Goal: Task Accomplishment & Management: Complete application form

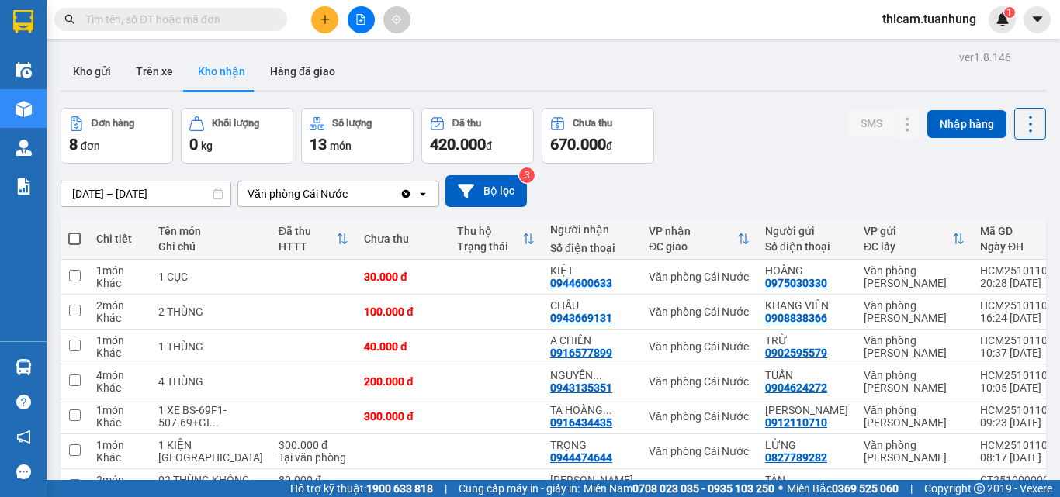
scroll to position [78, 0]
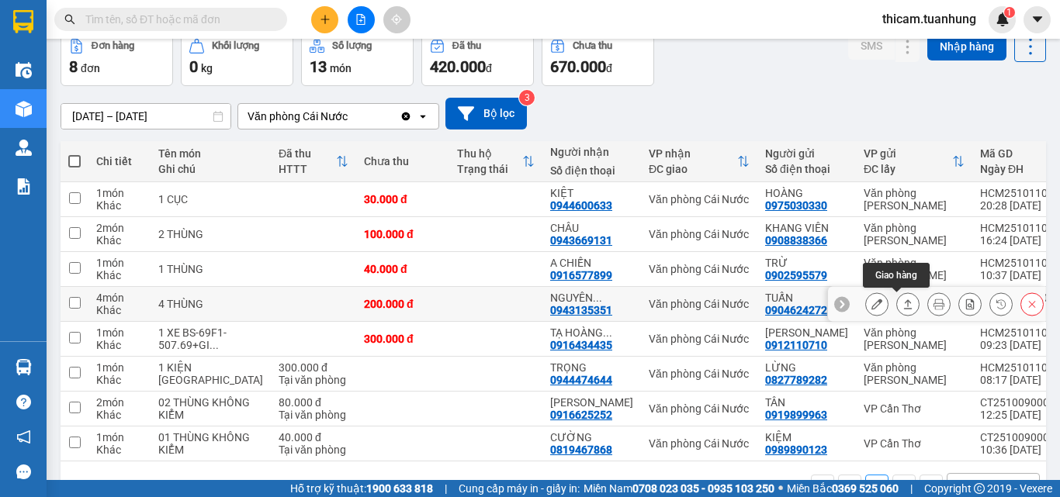
click at [903, 302] on icon at bounding box center [908, 304] width 11 height 11
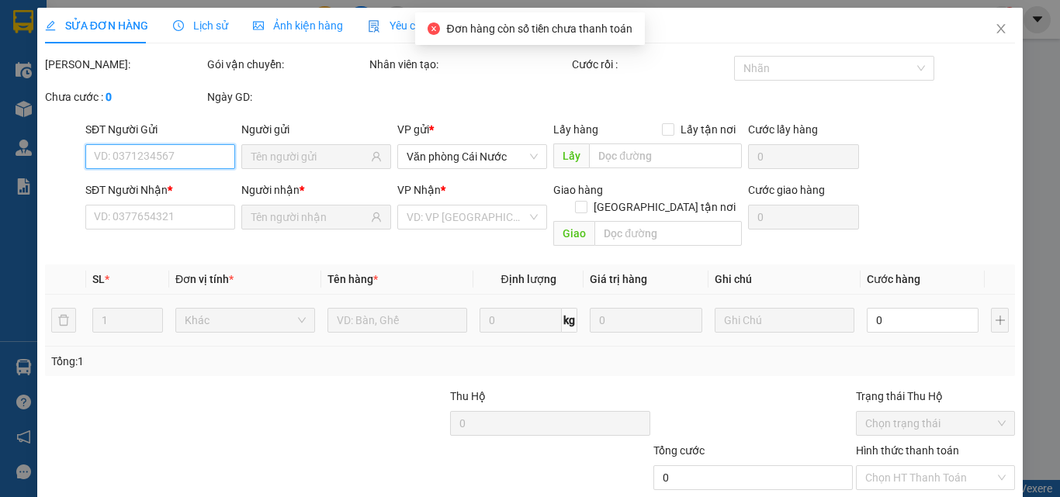
scroll to position [80, 0]
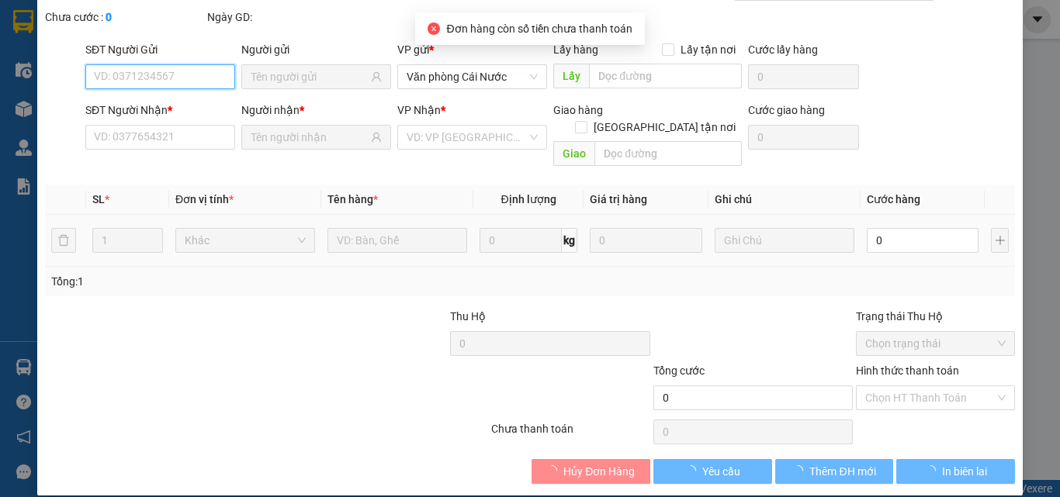
type input "0904624272"
type input "TUẤN"
type input "0943135351"
type input "[PERSON_NAME]"
type input "200.000"
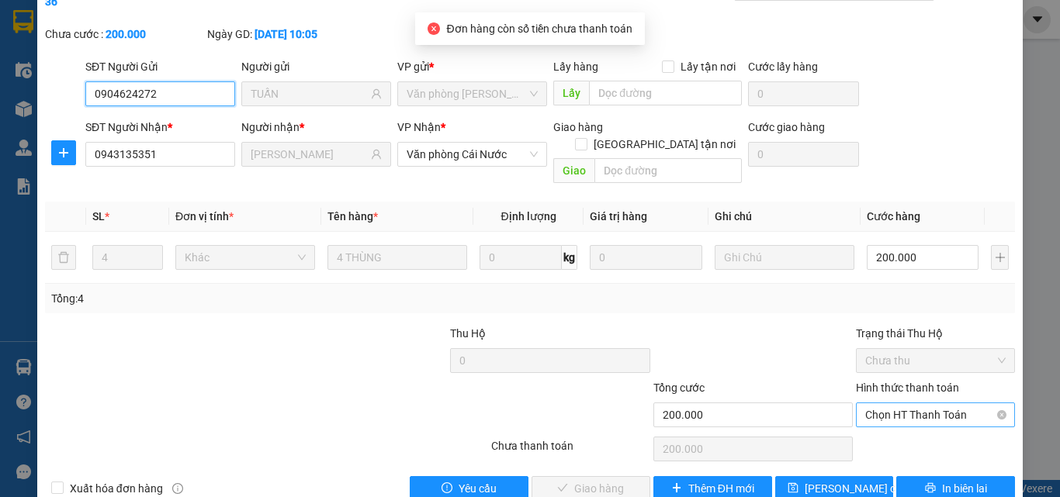
click at [897, 404] on span "Chọn HT Thanh Toán" at bounding box center [935, 415] width 140 height 23
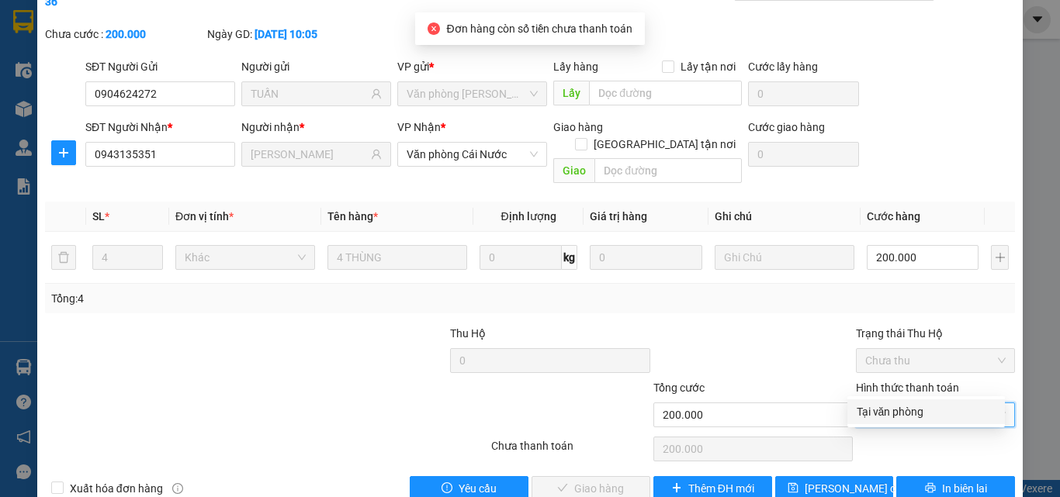
click at [892, 411] on div "Tại văn phòng" at bounding box center [926, 412] width 139 height 17
type input "0"
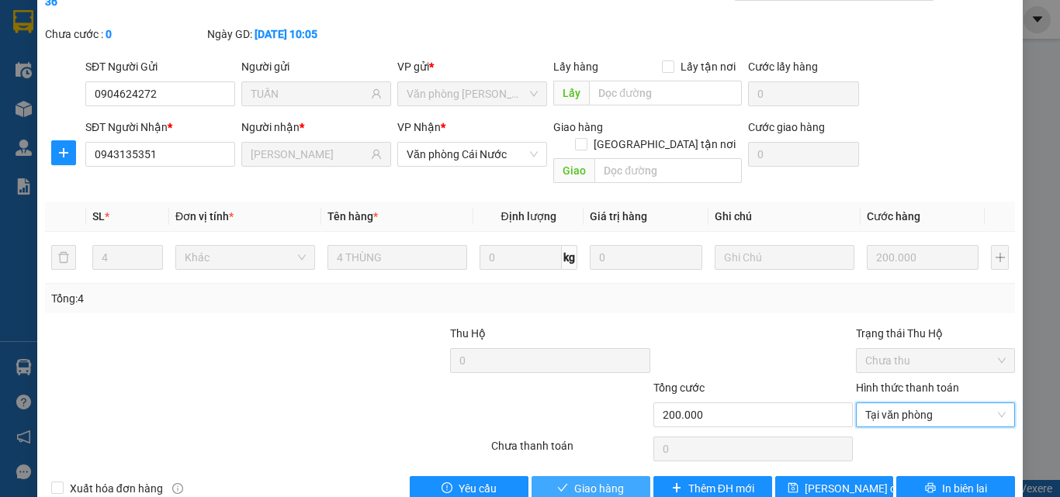
click at [611, 480] on span "Giao hàng" at bounding box center [599, 488] width 50 height 17
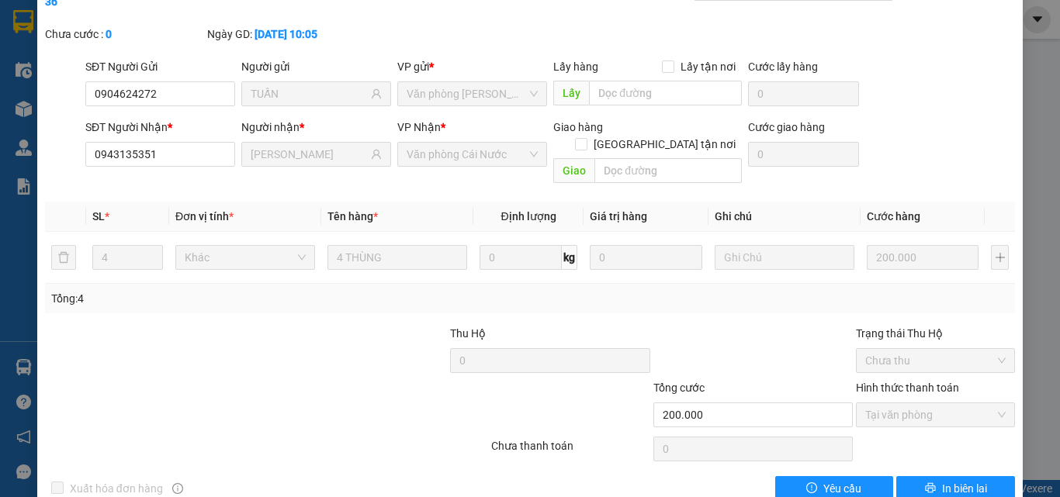
scroll to position [0, 0]
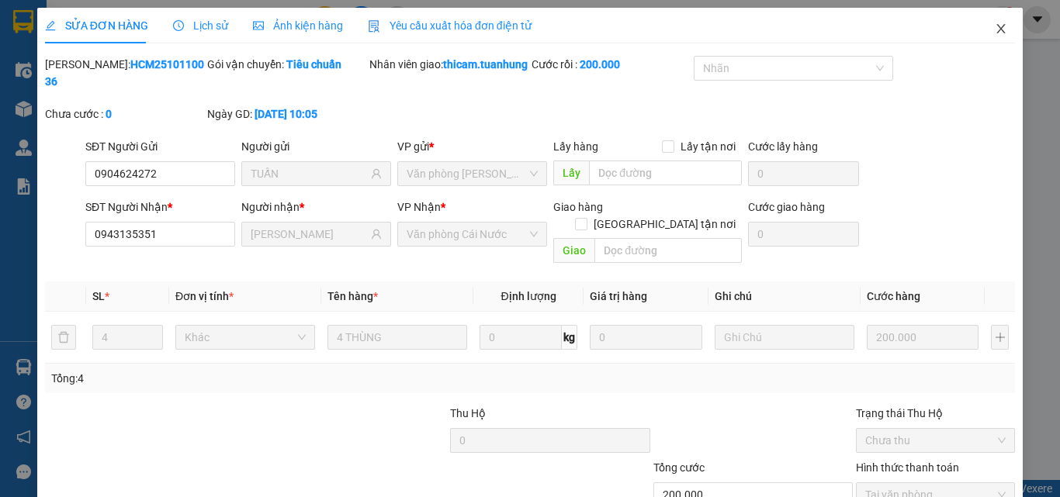
click at [995, 28] on icon "close" at bounding box center [1001, 29] width 12 height 12
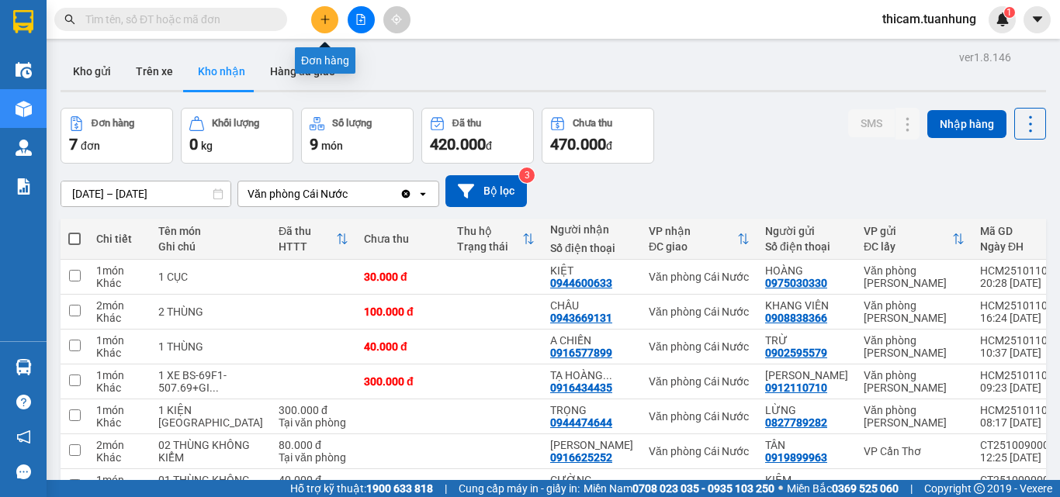
click at [324, 20] on icon "plus" at bounding box center [325, 19] width 11 height 11
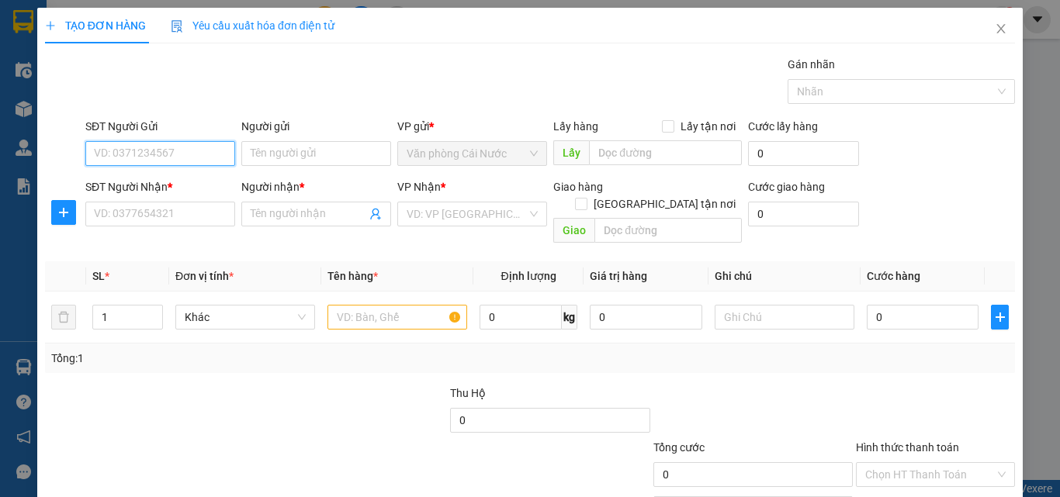
click at [201, 157] on input "SĐT Người Gửi" at bounding box center [160, 153] width 150 height 25
type input "0942038756"
click at [187, 182] on div "0942038756 - DIỂM" at bounding box center [159, 184] width 130 height 17
type input "DIỂM"
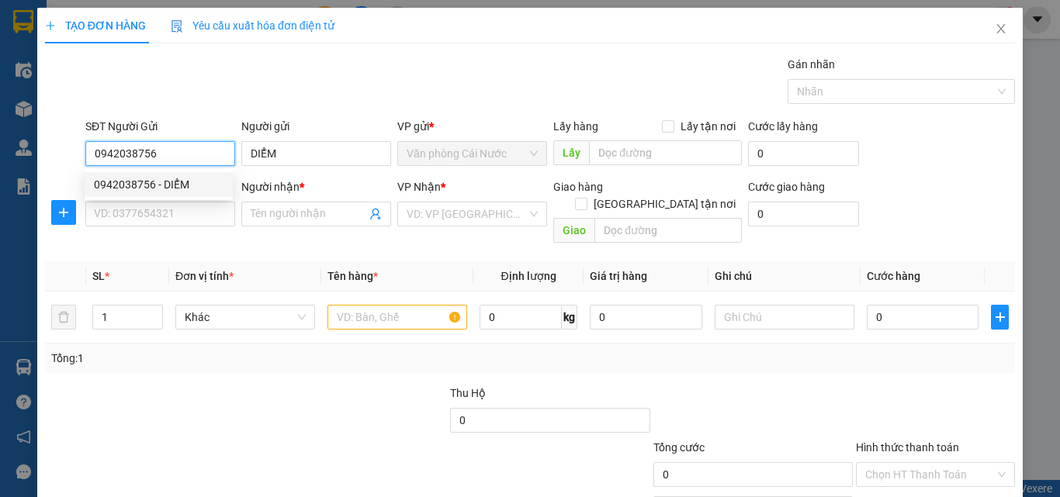
type input "0942038756"
click at [170, 234] on div "Transit Pickup Surcharge Ids Transit Deliver Surcharge Ids Transit Deliver Surc…" at bounding box center [530, 308] width 970 height 505
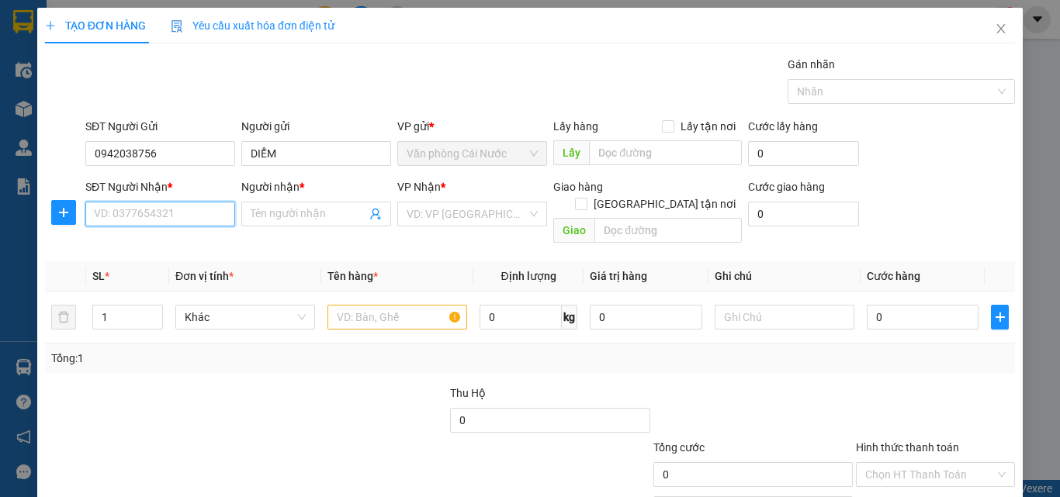
click at [185, 217] on input "SĐT Người Nhận *" at bounding box center [160, 214] width 150 height 25
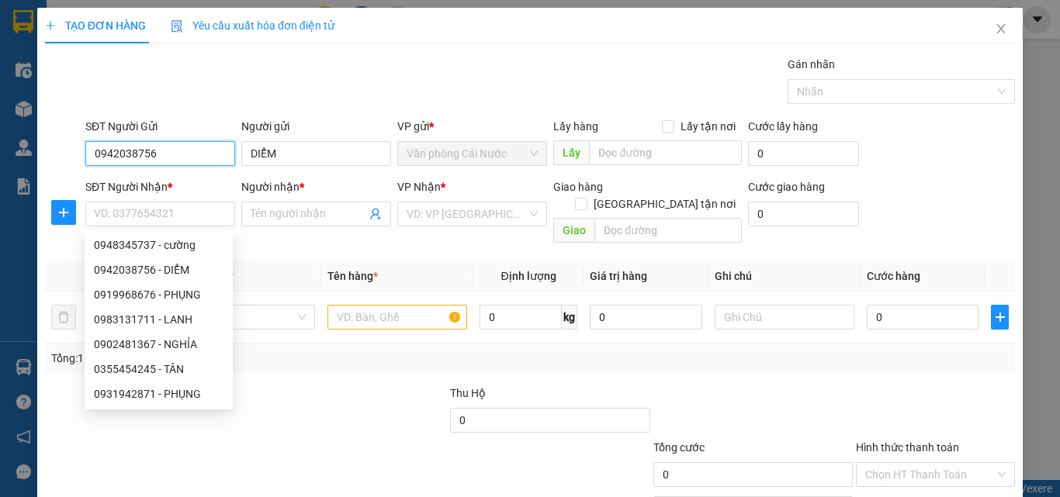
click at [180, 151] on input "0942038756" at bounding box center [160, 153] width 150 height 25
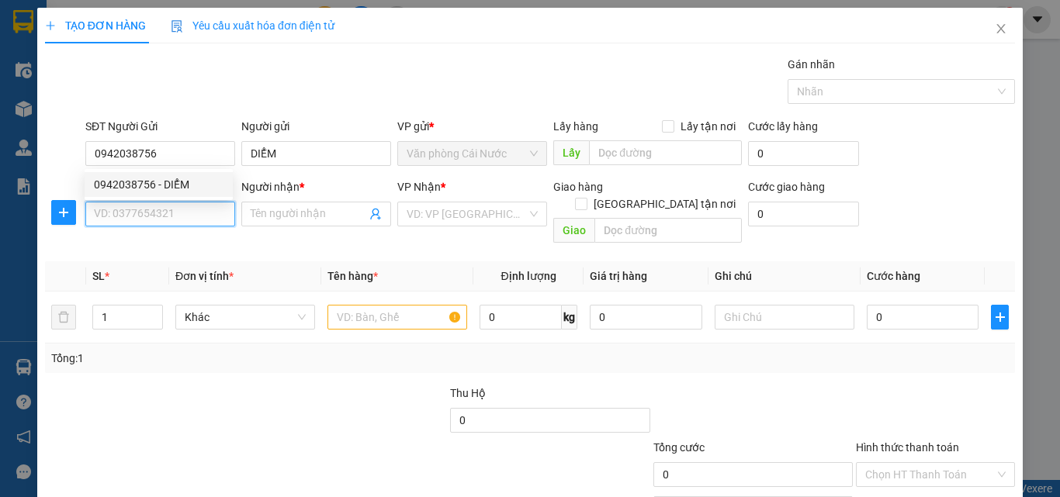
click at [179, 216] on input "SĐT Người Nhận *" at bounding box center [160, 214] width 150 height 25
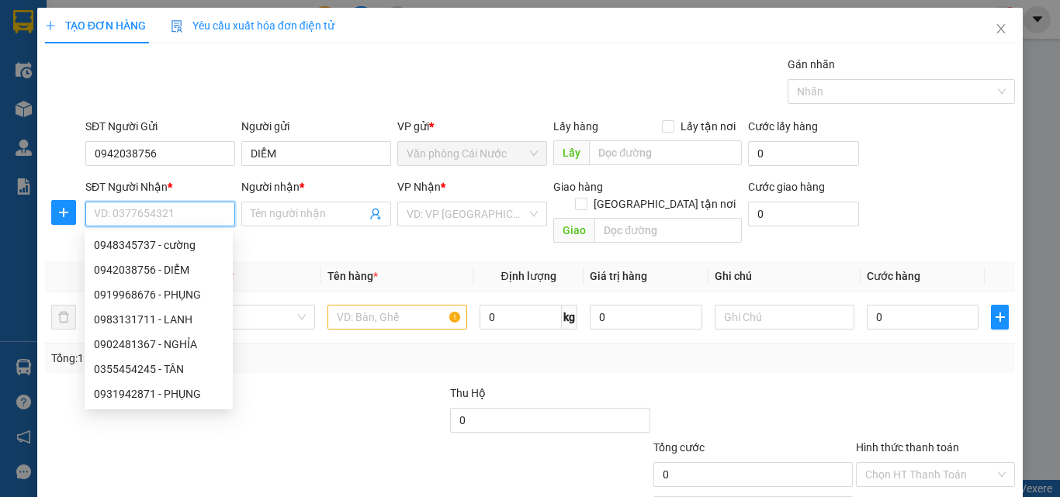
click at [205, 213] on input "SĐT Người Nhận *" at bounding box center [160, 214] width 150 height 25
click at [191, 217] on input "SĐT Người Nhận *" at bounding box center [160, 214] width 150 height 25
click at [202, 219] on input "SĐT Người Nhận *" at bounding box center [160, 214] width 150 height 25
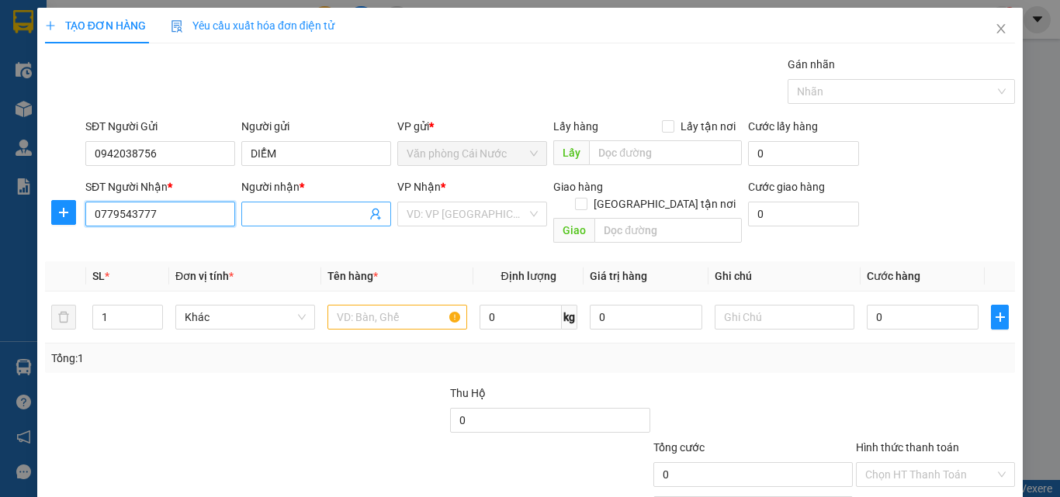
type input "0779543777"
click at [294, 212] on input "Người nhận *" at bounding box center [309, 214] width 116 height 17
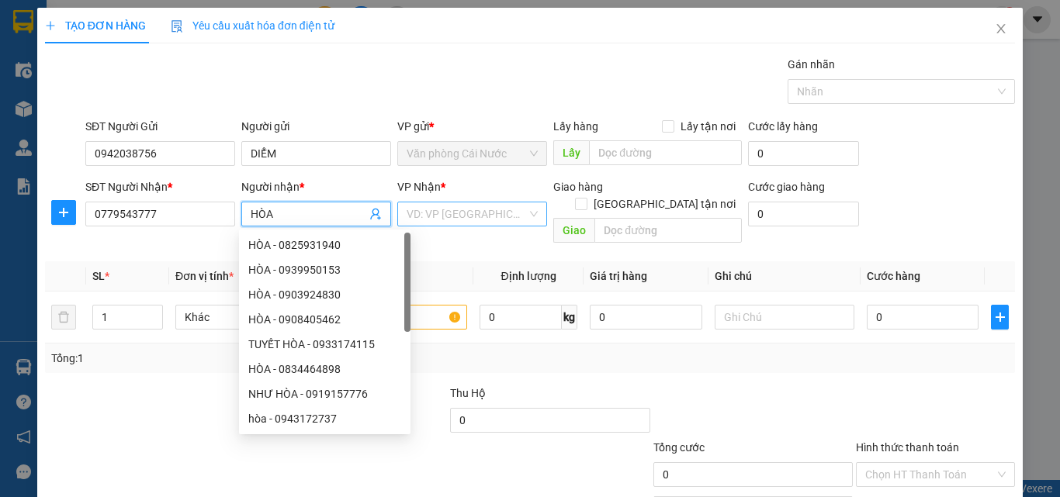
type input "HÒA"
click at [456, 214] on input "search" at bounding box center [467, 214] width 120 height 23
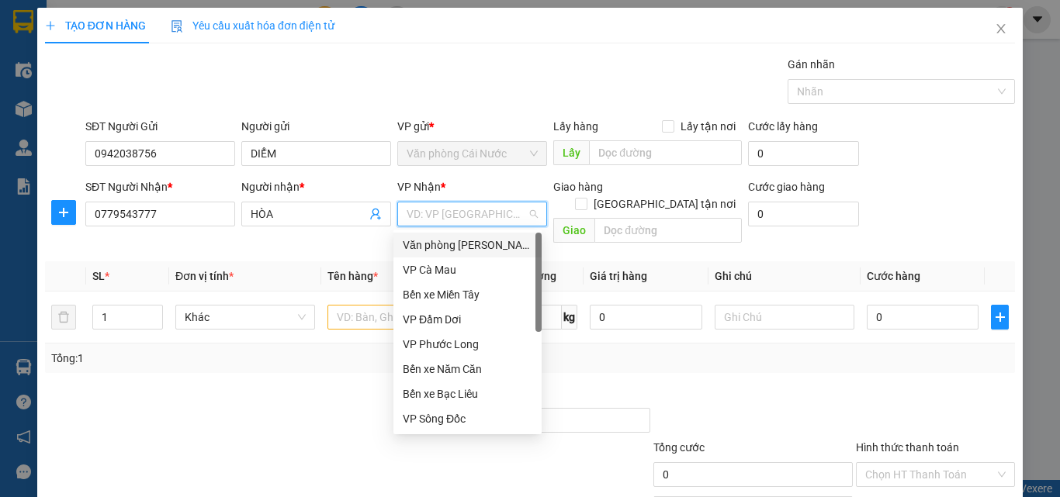
click at [472, 251] on div "Văn phòng [PERSON_NAME]" at bounding box center [468, 245] width 130 height 17
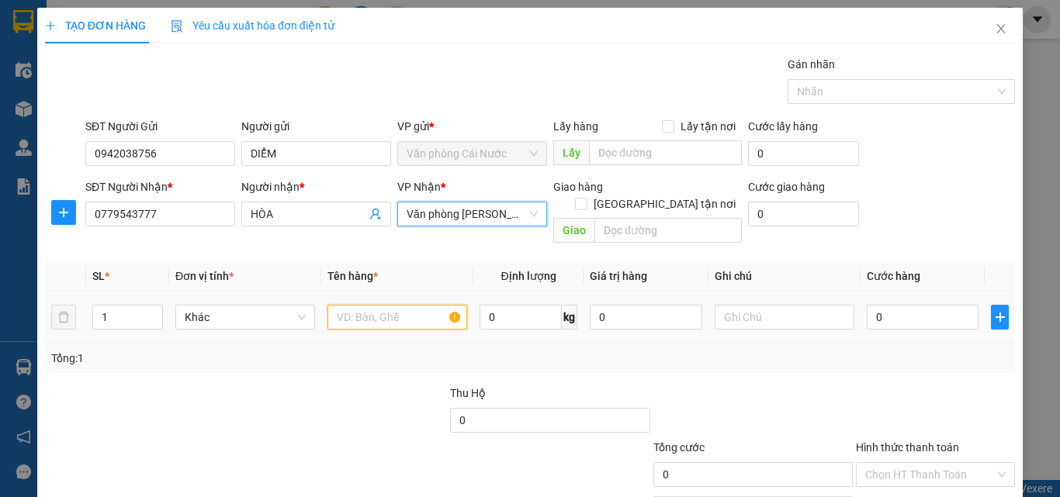
click at [419, 305] on input "text" at bounding box center [398, 317] width 140 height 25
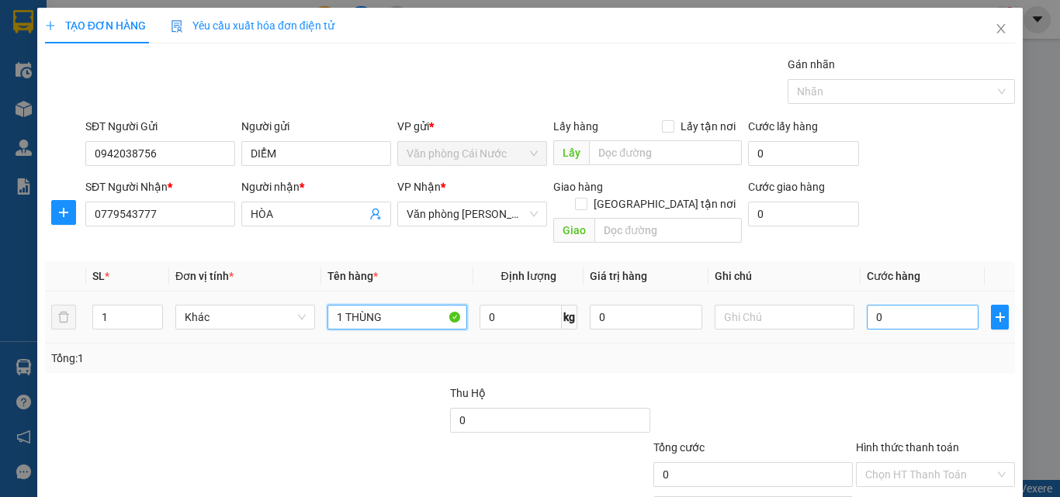
type input "1 THÙNG"
click at [920, 308] on input "0" at bounding box center [923, 317] width 112 height 25
type input "5"
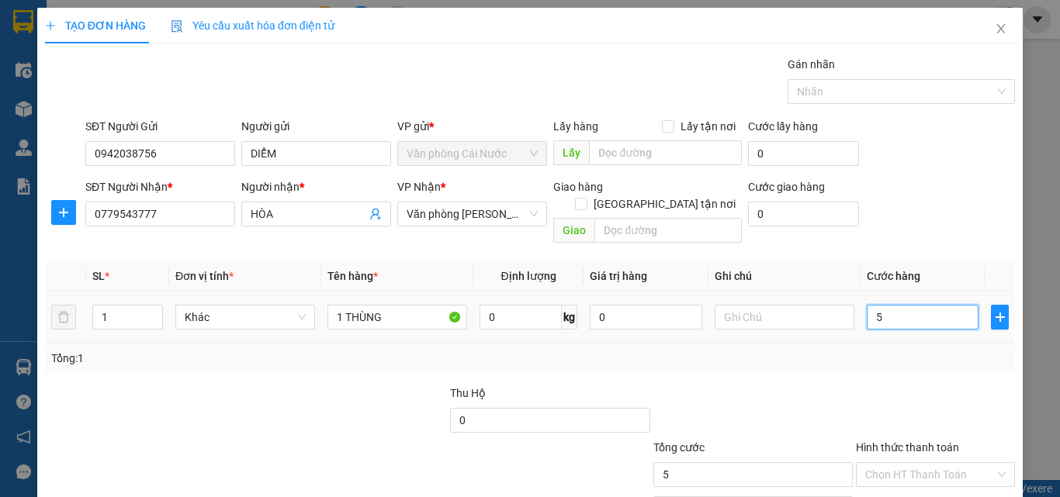
type input "50"
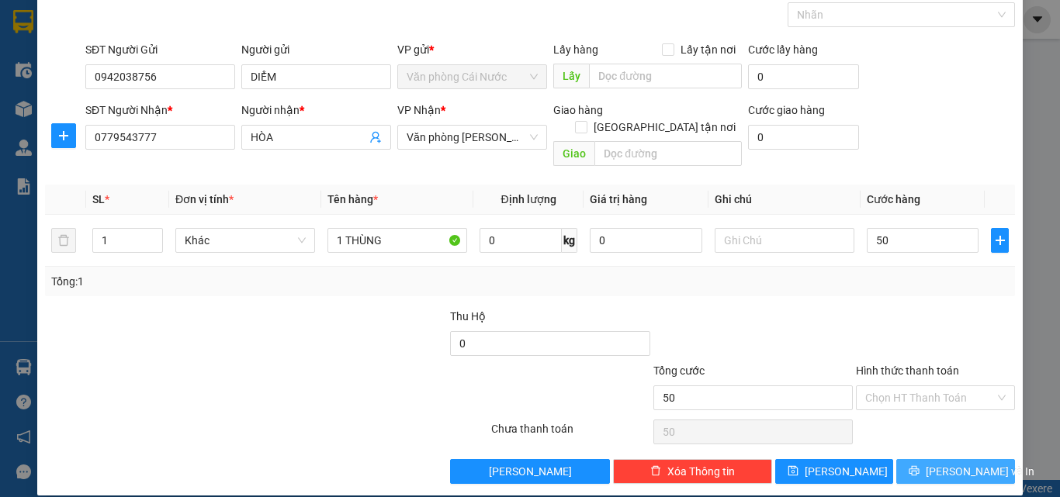
type input "50.000"
click at [896, 459] on button "[PERSON_NAME] và In" at bounding box center [955, 471] width 119 height 25
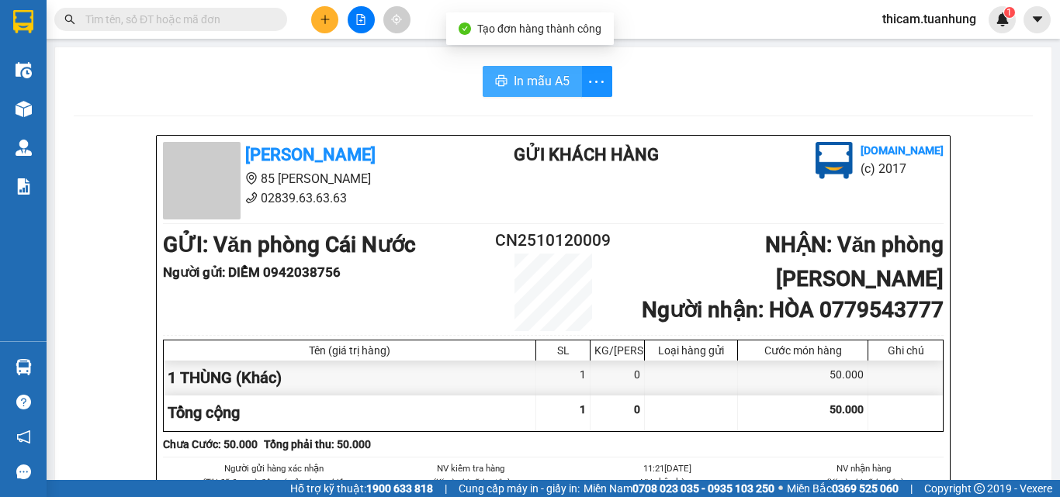
click at [536, 94] on button "In mẫu A5" at bounding box center [532, 81] width 99 height 31
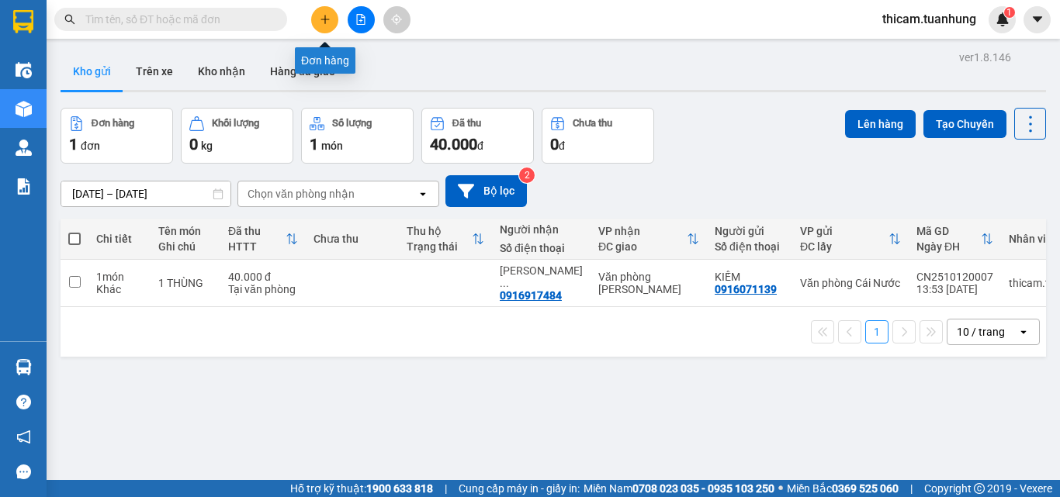
click at [326, 16] on icon "plus" at bounding box center [325, 19] width 11 height 11
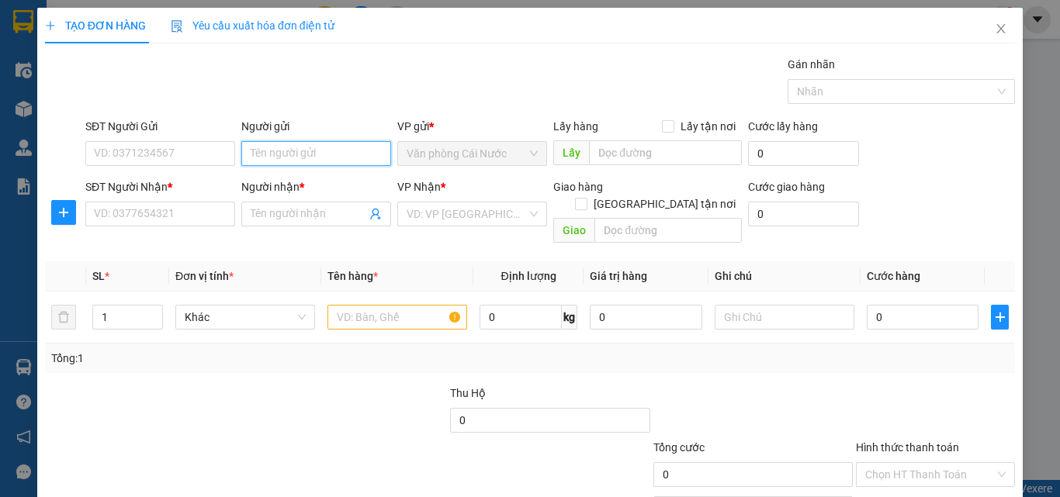
click at [292, 156] on input "Người gửi" at bounding box center [316, 153] width 150 height 25
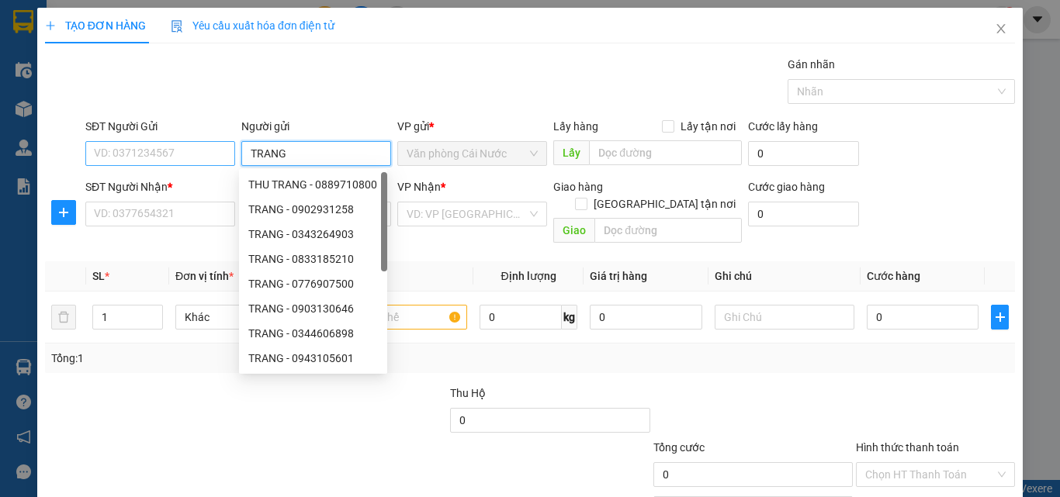
type input "TRANG"
click at [165, 147] on input "SĐT Người Gửi" at bounding box center [160, 153] width 150 height 25
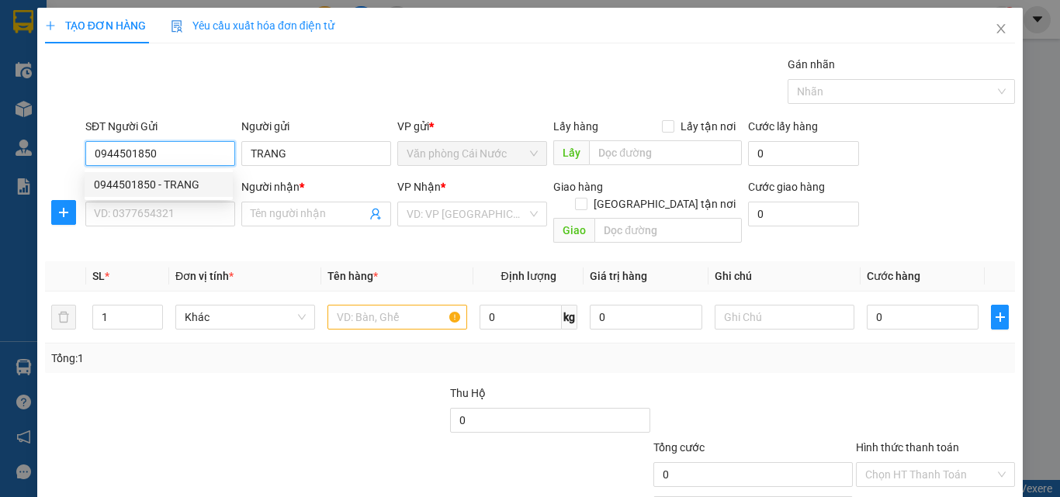
click at [168, 182] on div "0944501850 - TRANG" at bounding box center [159, 184] width 130 height 17
type input "0944501850"
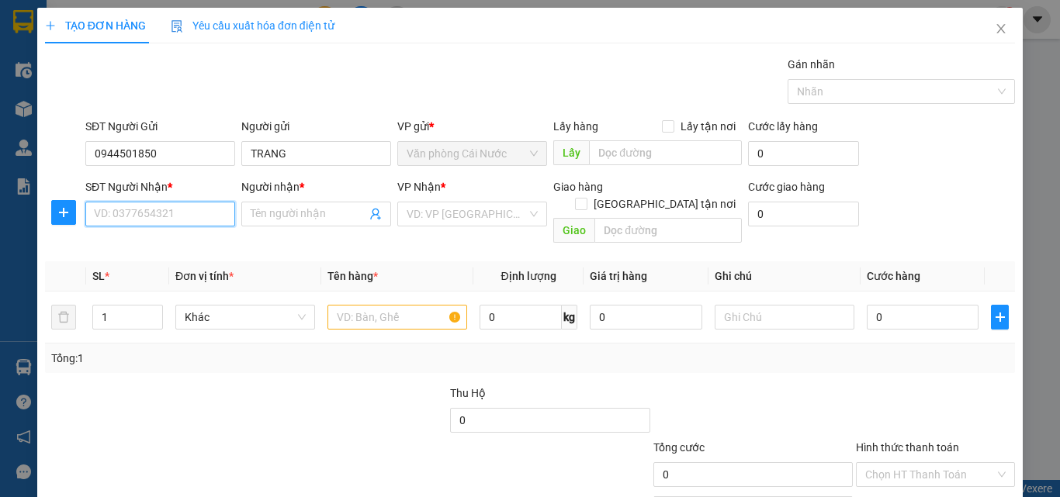
click at [172, 218] on input "SĐT Người Nhận *" at bounding box center [160, 214] width 150 height 25
click at [163, 266] on div "0908327132 - CHÂU" at bounding box center [159, 270] width 130 height 17
type input "0908327132"
type input "CHÂU"
click at [389, 305] on input "text" at bounding box center [398, 317] width 140 height 25
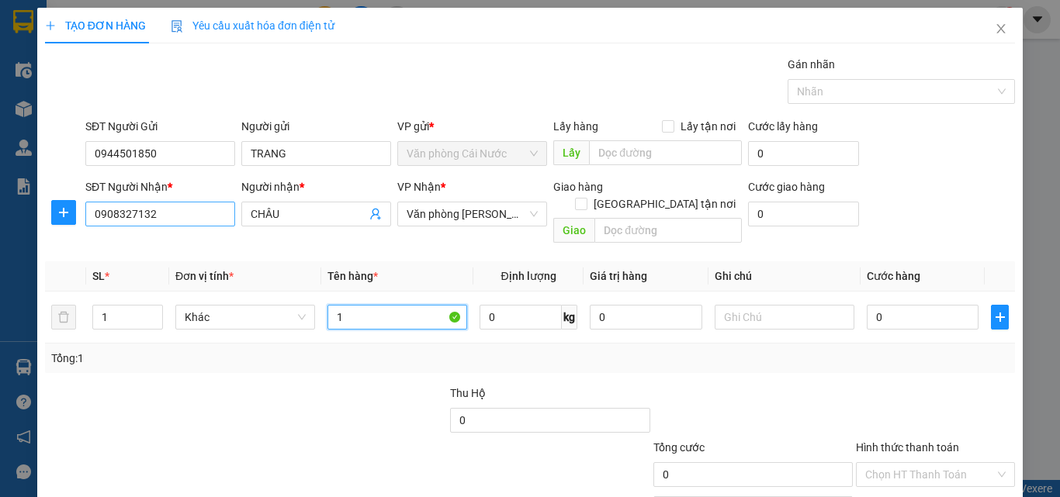
type input "1"
click at [182, 215] on input "0908327132" at bounding box center [160, 214] width 150 height 25
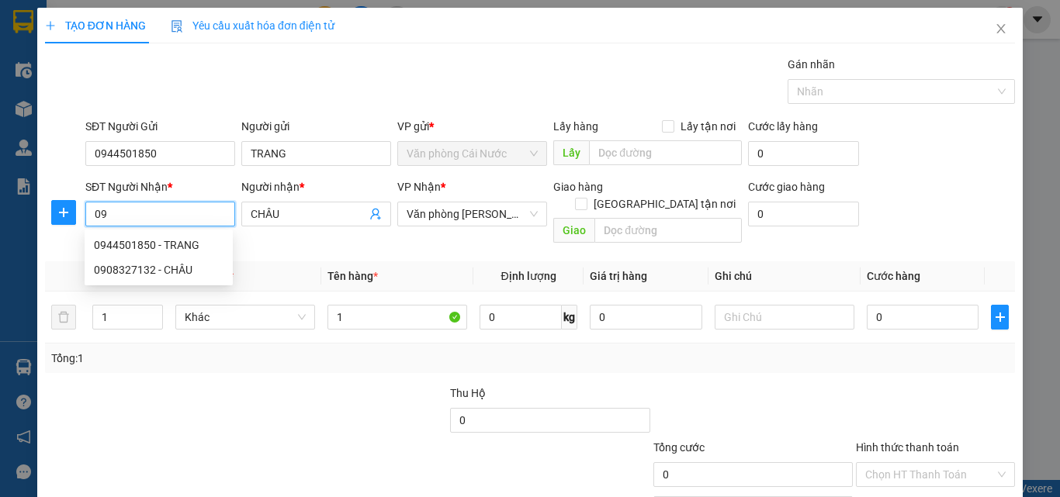
type input "0"
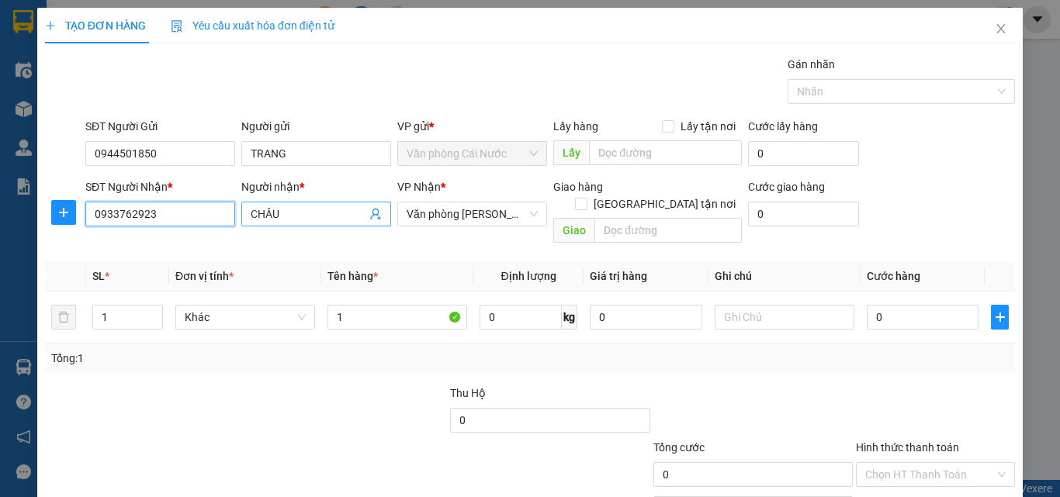
type input "0933762923"
drag, startPoint x: 307, startPoint y: 206, endPoint x: 293, endPoint y: 220, distance: 20.3
click at [293, 220] on input "CHÂU" at bounding box center [309, 214] width 116 height 17
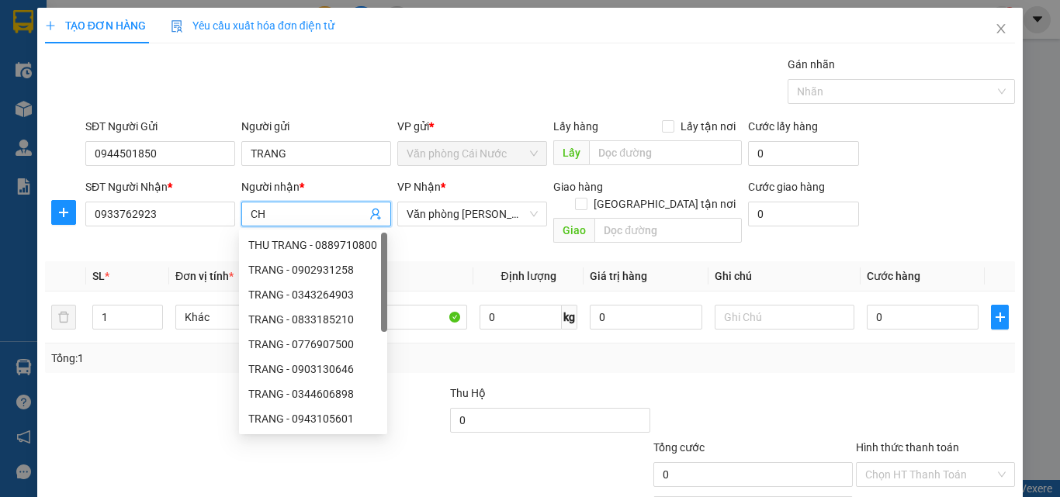
type input "C"
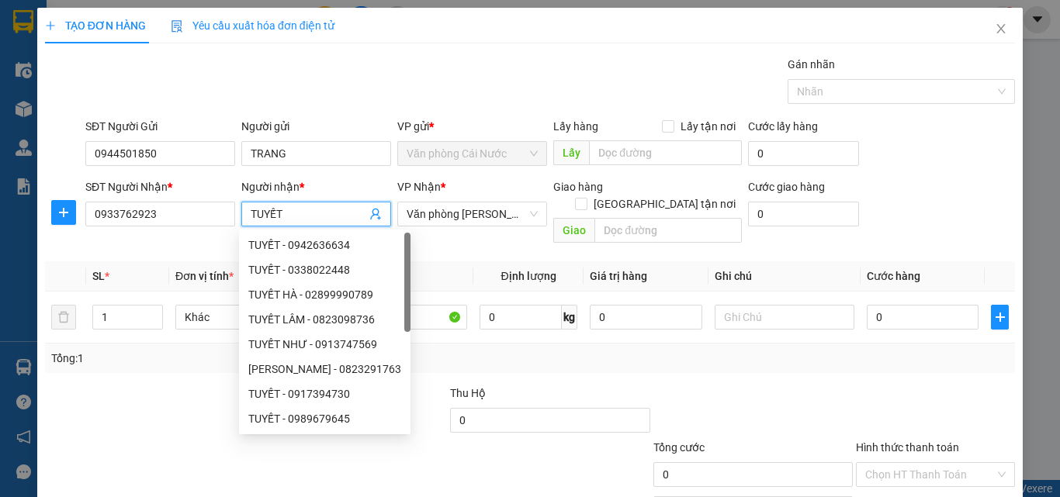
click at [411, 303] on div at bounding box center [407, 282] width 6 height 99
type input "TUYẾT"
click at [428, 305] on input "1" at bounding box center [398, 317] width 140 height 25
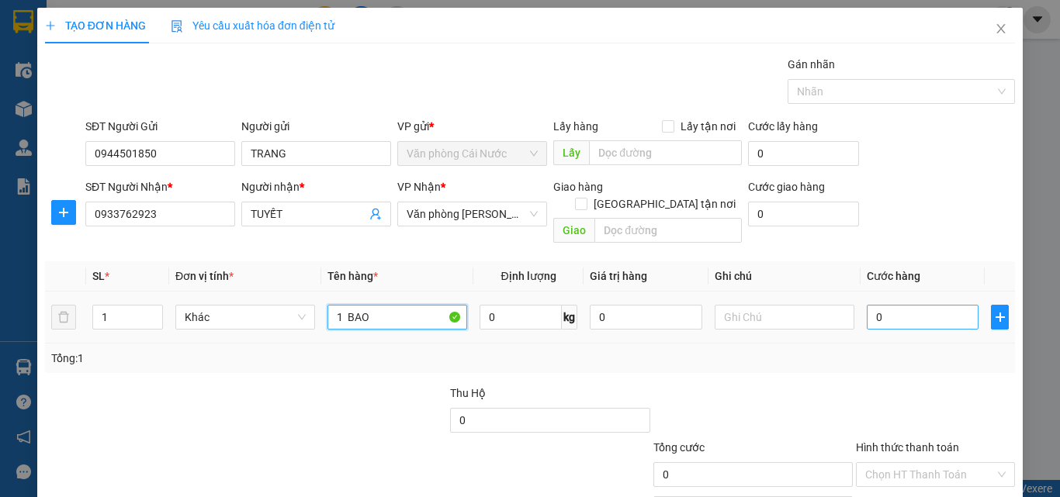
type input "1 BAO"
click at [916, 305] on input "0" at bounding box center [923, 317] width 112 height 25
type input "3"
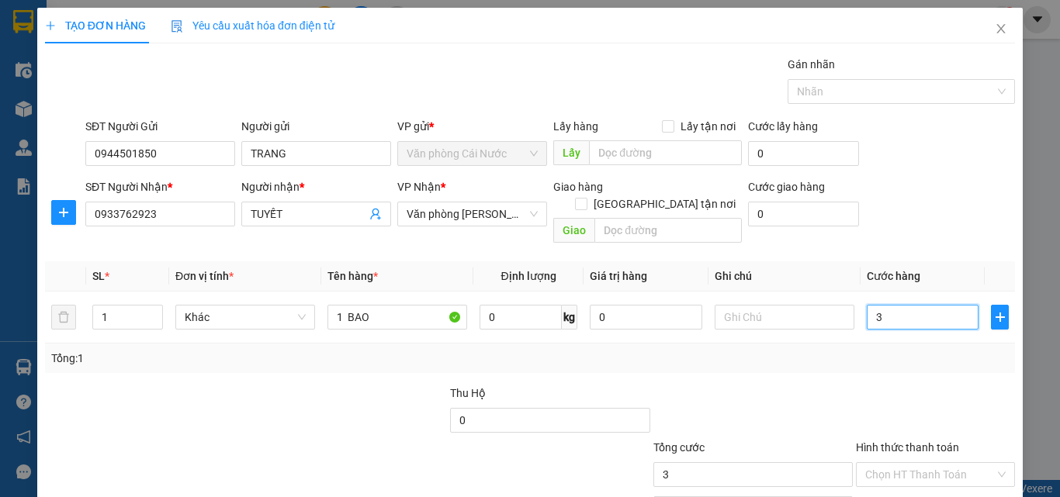
type input "30"
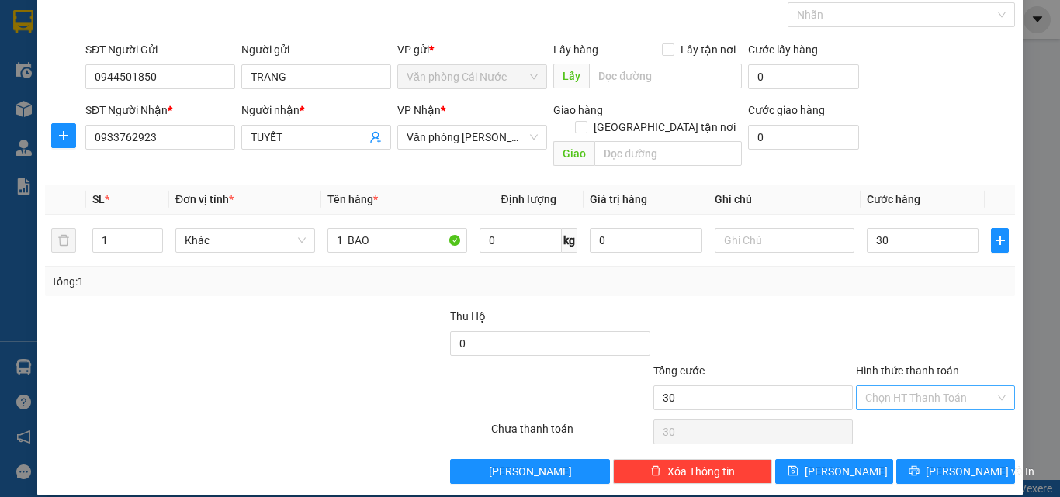
type input "30.000"
click at [900, 386] on input "Hình thức thanh toán" at bounding box center [930, 397] width 130 height 23
click at [893, 407] on div "Tại văn phòng" at bounding box center [926, 412] width 139 height 17
type input "0"
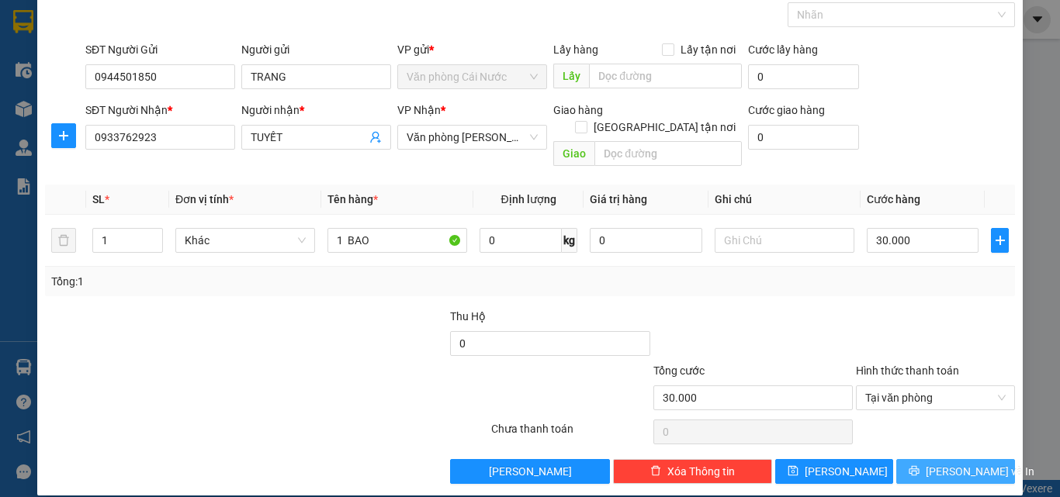
click at [896, 459] on button "[PERSON_NAME] và In" at bounding box center [955, 471] width 119 height 25
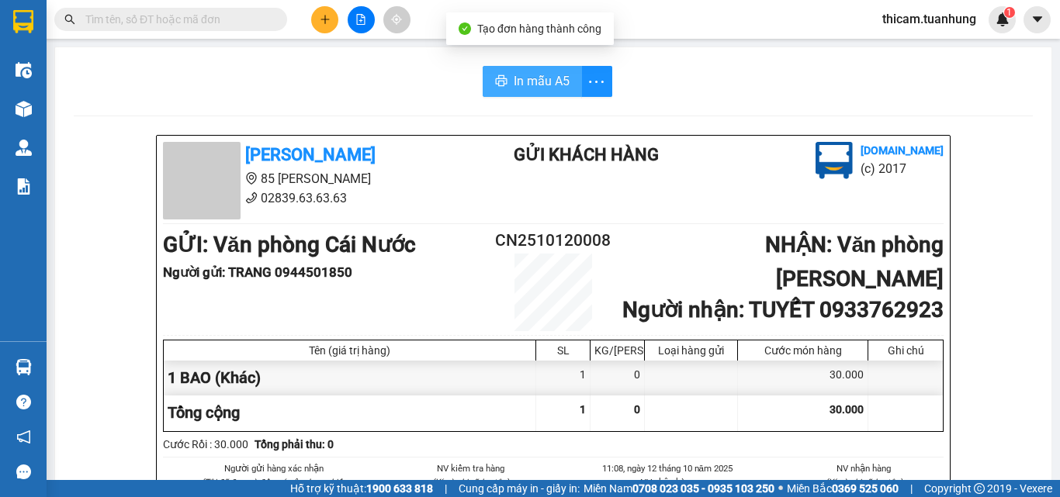
click at [544, 71] on span "In mẫu A5" at bounding box center [542, 80] width 56 height 19
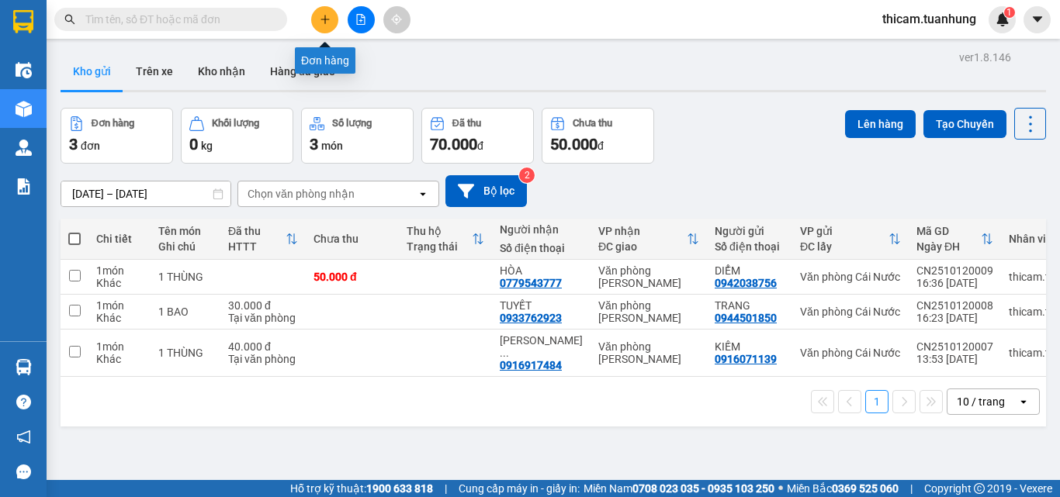
click at [327, 27] on button at bounding box center [324, 19] width 27 height 27
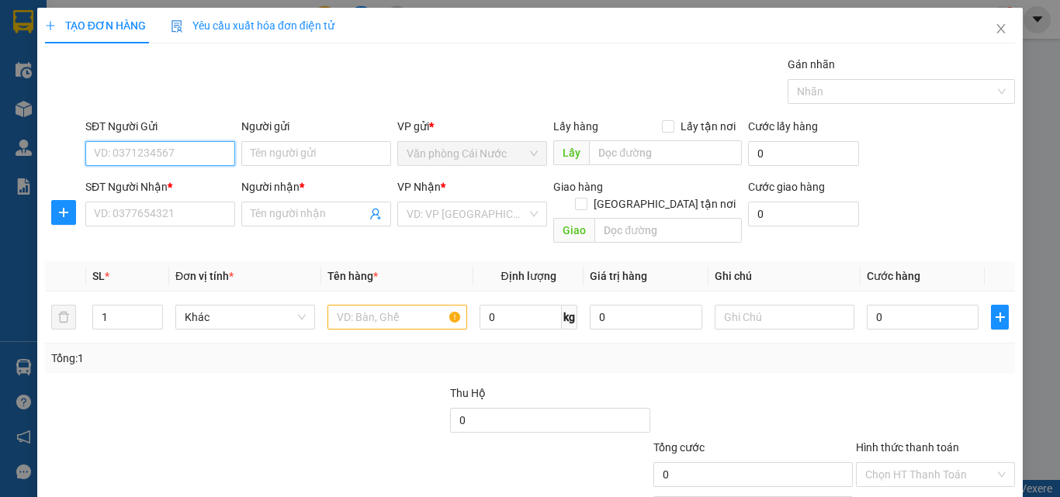
click at [215, 159] on input "SĐT Người Gửi" at bounding box center [160, 153] width 150 height 25
click at [175, 157] on input "SĐT Người Gửi" at bounding box center [160, 153] width 150 height 25
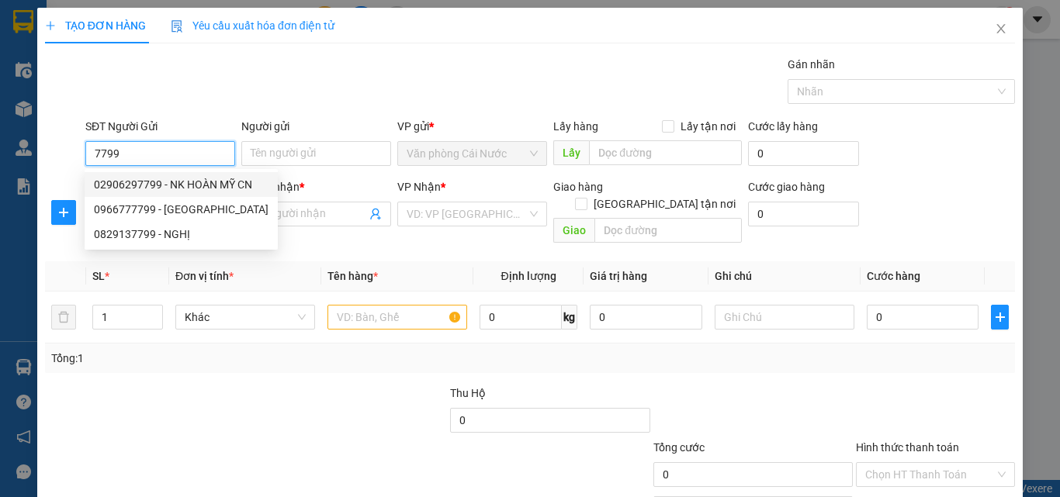
click at [193, 183] on div "02906297799 - NK HOÀN MỸ CN" at bounding box center [181, 184] width 175 height 17
type input "02906297799"
type input "NK HOÀN MỸ CN"
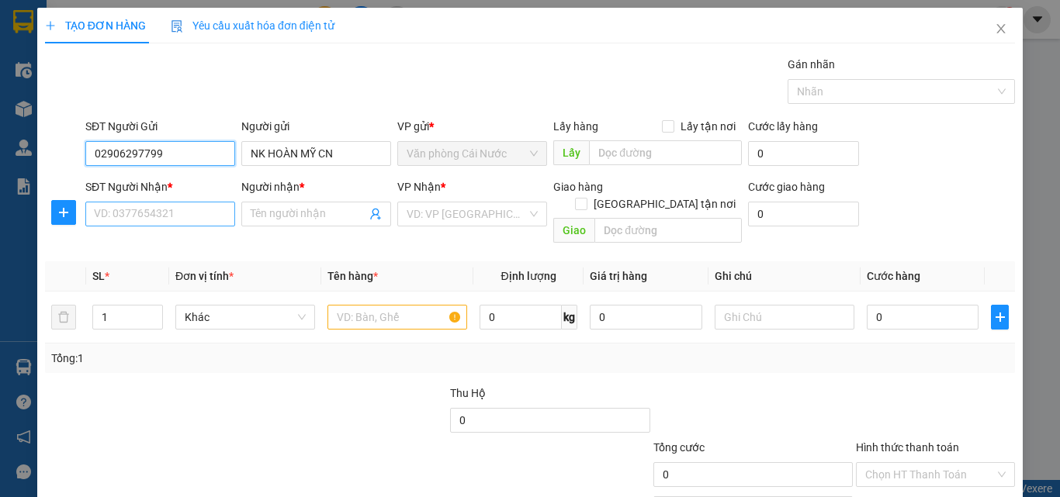
type input "02906297799"
click at [199, 213] on input "SĐT Người Nhận *" at bounding box center [160, 214] width 150 height 25
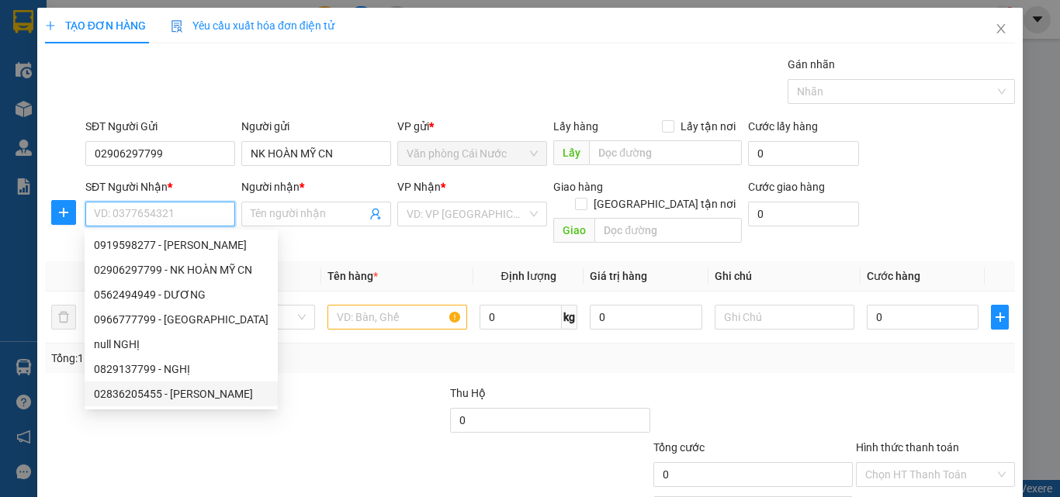
click at [202, 385] on div "02836205455 - CÁT TƯỜNG" at bounding box center [181, 394] width 193 height 25
type input "02836205455"
type input "CÁT TƯỜNG"
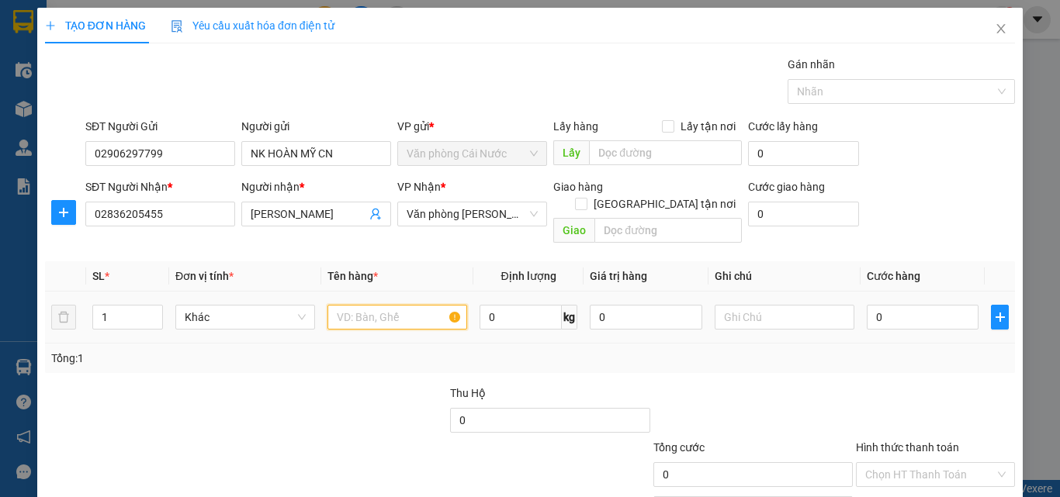
click at [369, 305] on input "text" at bounding box center [398, 317] width 140 height 25
type input "1 HỘP"
click at [949, 305] on input "0" at bounding box center [923, 317] width 112 height 25
type input "3"
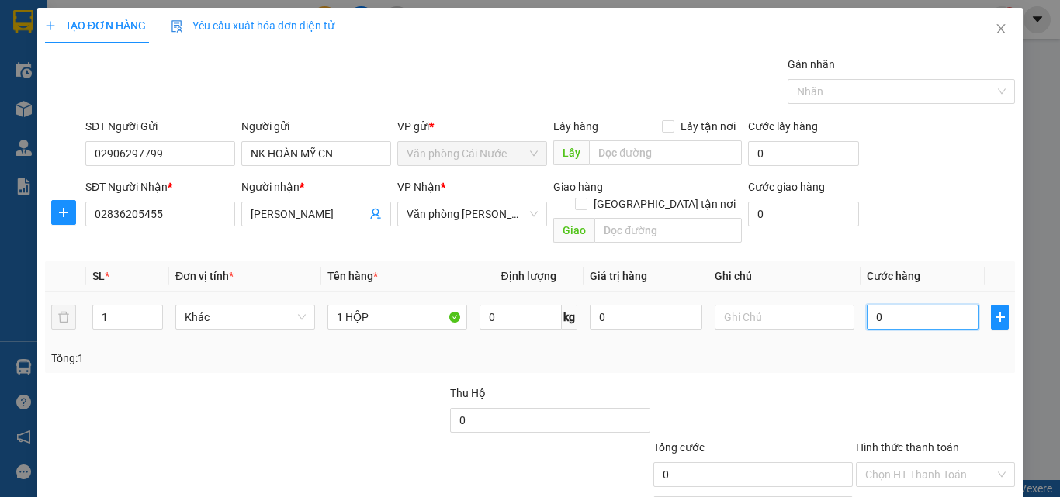
type input "3"
type input "30"
type input "30.000"
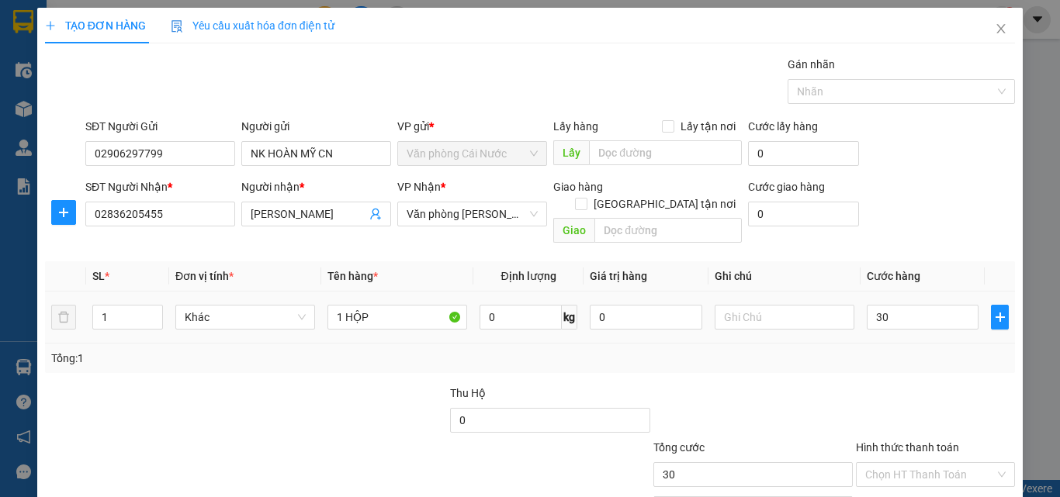
type input "30.000"
click at [976, 350] on div "Tổng: 1" at bounding box center [530, 358] width 958 height 17
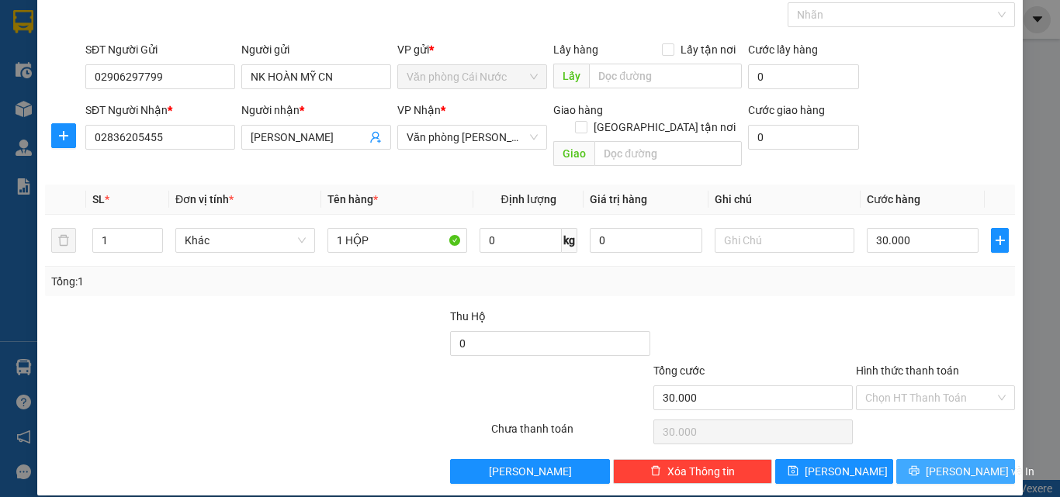
click at [962, 463] on span "[PERSON_NAME] và In" at bounding box center [980, 471] width 109 height 17
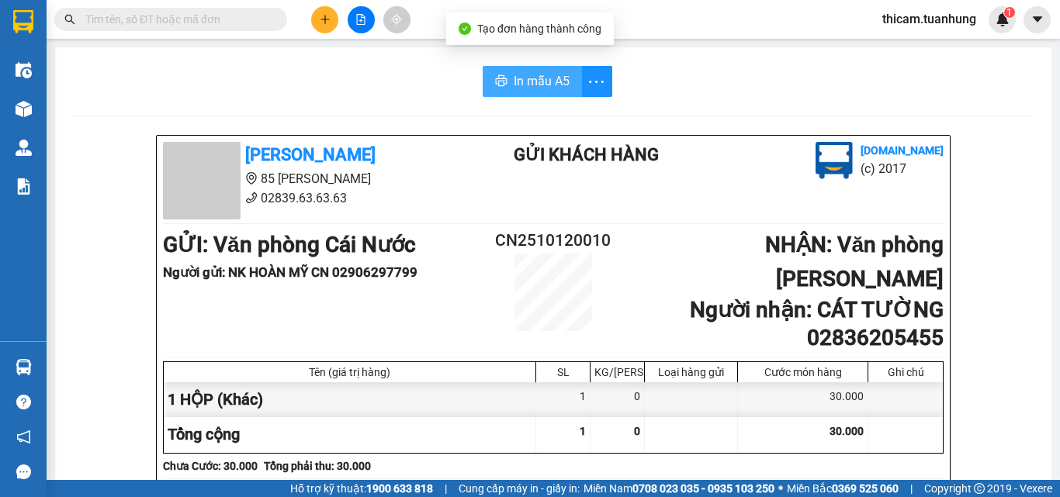
click at [535, 88] on span "In mẫu A5" at bounding box center [542, 80] width 56 height 19
click at [324, 24] on icon "plus" at bounding box center [325, 19] width 11 height 11
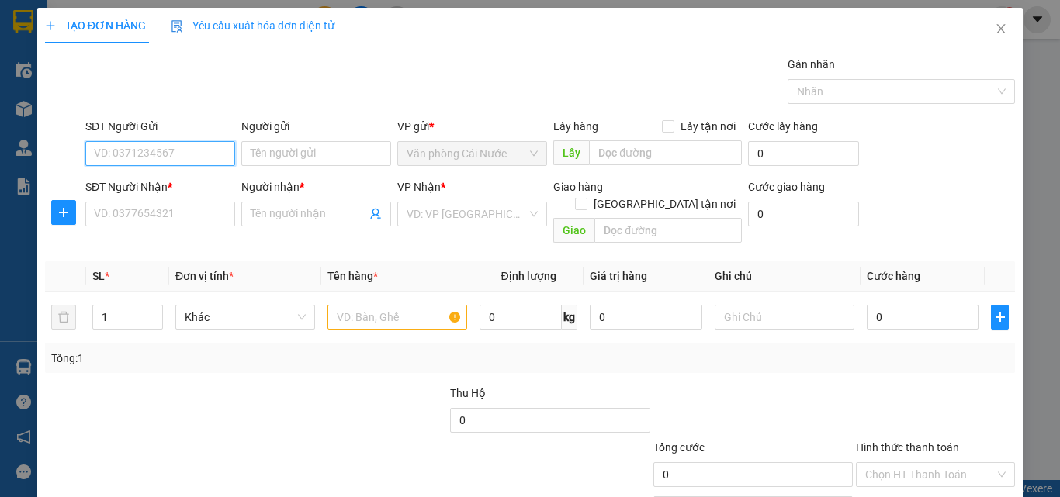
click at [184, 151] on input "SĐT Người Gửi" at bounding box center [160, 153] width 150 height 25
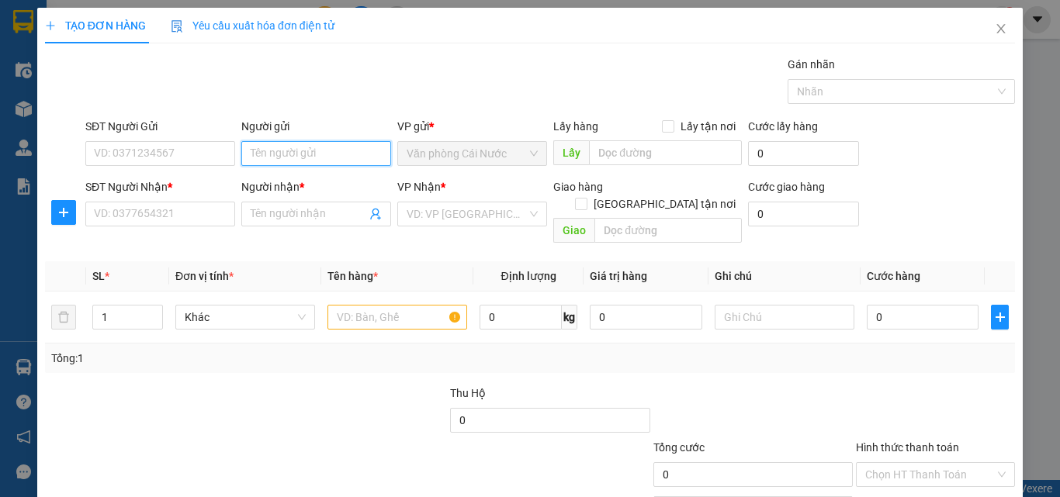
click at [275, 157] on input "Người gửi" at bounding box center [316, 153] width 150 height 25
type input "NK CHÍ NHÂN"
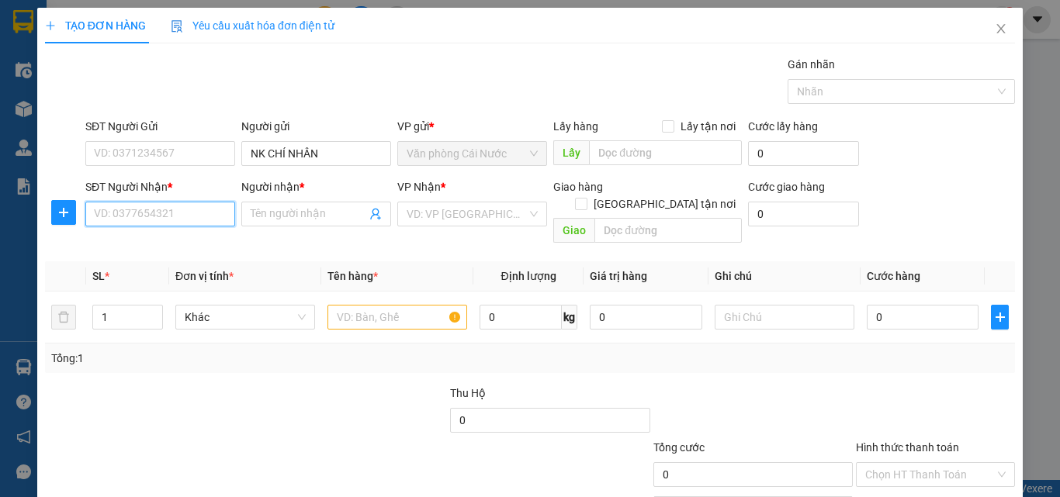
click at [218, 214] on input "SĐT Người Nhận *" at bounding box center [160, 214] width 150 height 25
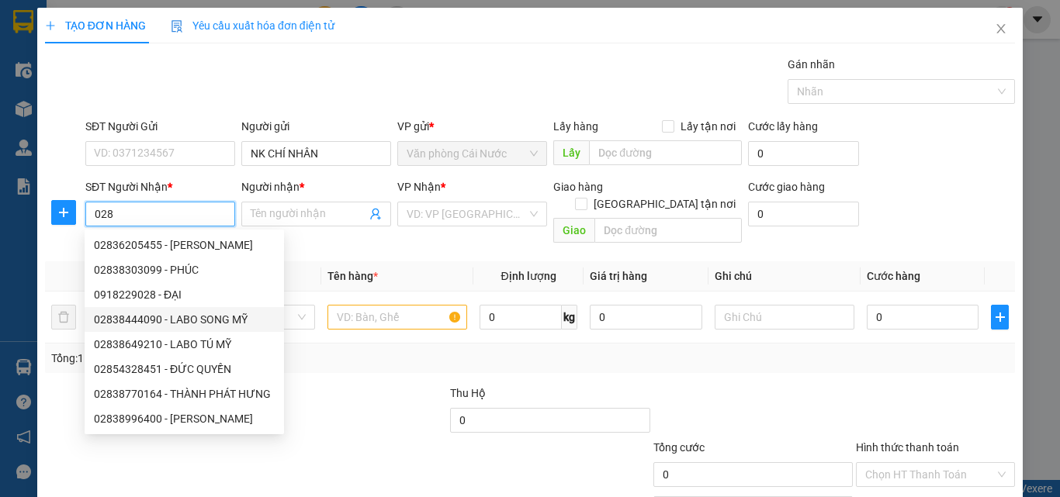
click at [166, 315] on div "02838444090 - LABO SONG MỸ" at bounding box center [184, 319] width 181 height 17
type input "02838444090"
type input "LABO SONG MỸ"
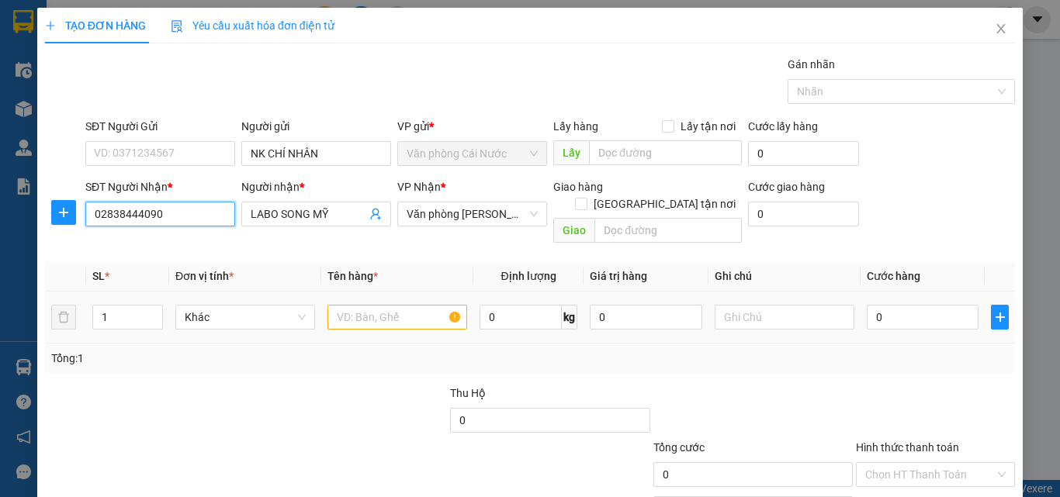
type input "02838444090"
click at [376, 305] on input "text" at bounding box center [398, 317] width 140 height 25
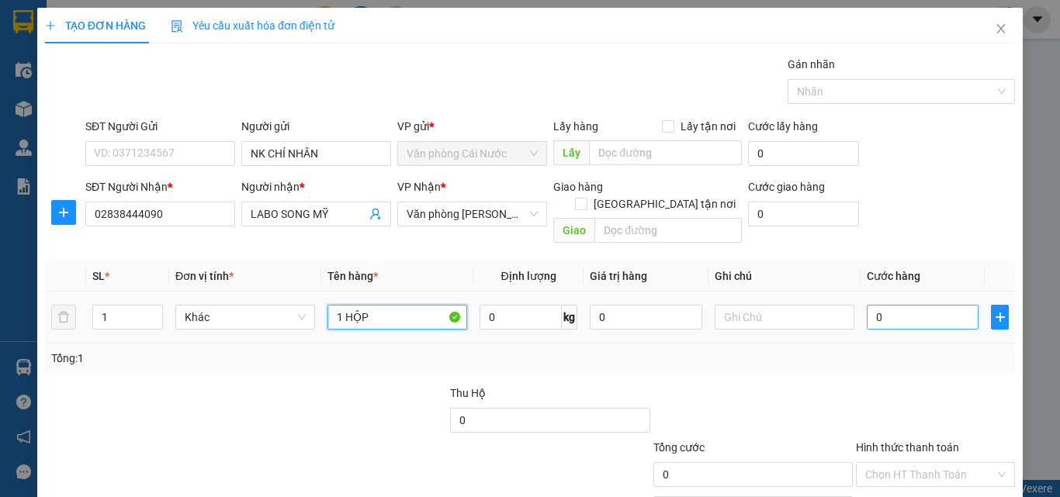
type input "1 HỘP"
click at [893, 305] on input "0" at bounding box center [923, 317] width 112 height 25
type input "3"
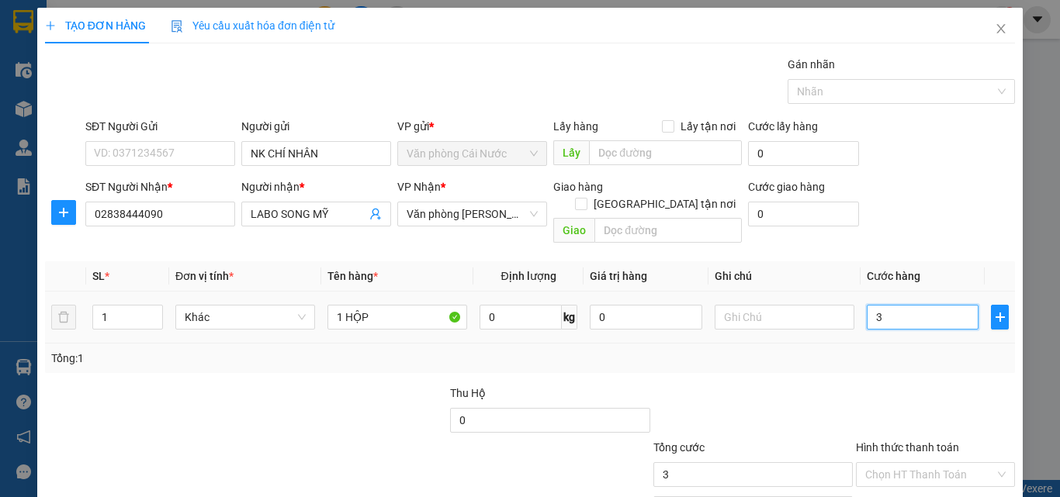
type input "30"
type input "30.000"
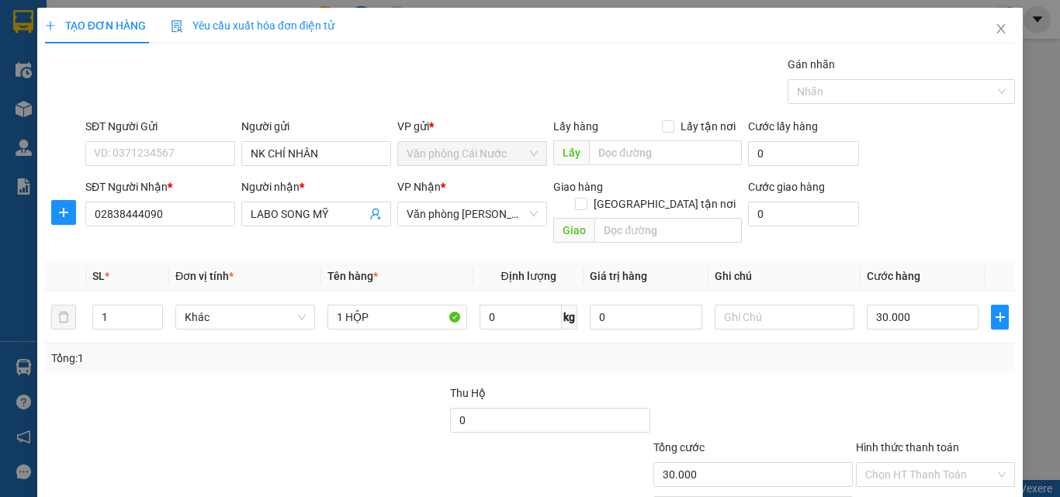
click at [906, 350] on div "Tổng: 1" at bounding box center [530, 358] width 958 height 17
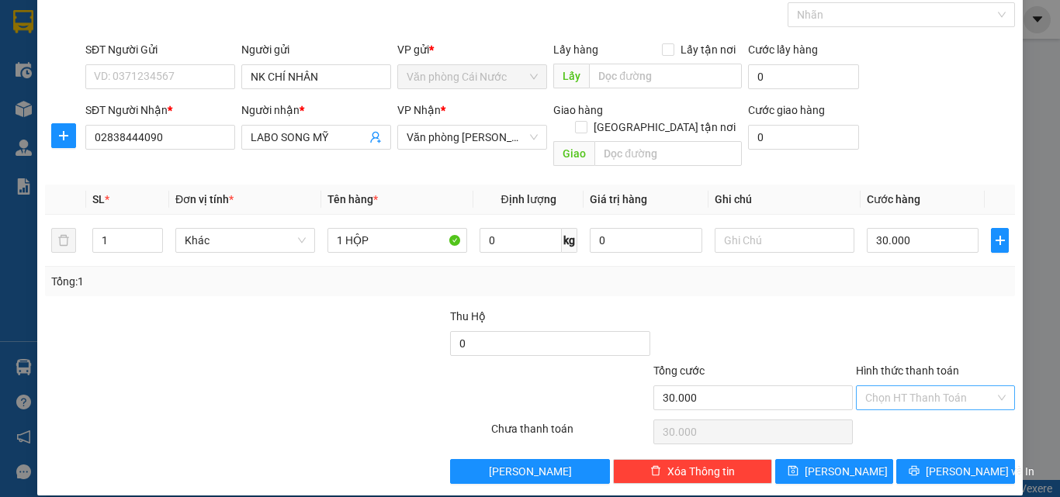
click at [914, 387] on input "Hình thức thanh toán" at bounding box center [930, 397] width 130 height 23
click at [917, 418] on div "Tại văn phòng" at bounding box center [926, 412] width 139 height 17
type input "0"
drag, startPoint x: 951, startPoint y: 456, endPoint x: 902, endPoint y: 397, distance: 76.6
click at [947, 439] on div "Transit Pickup Surcharge Ids Transit Deliver Surcharge Ids Transit Deliver Surc…" at bounding box center [530, 231] width 970 height 505
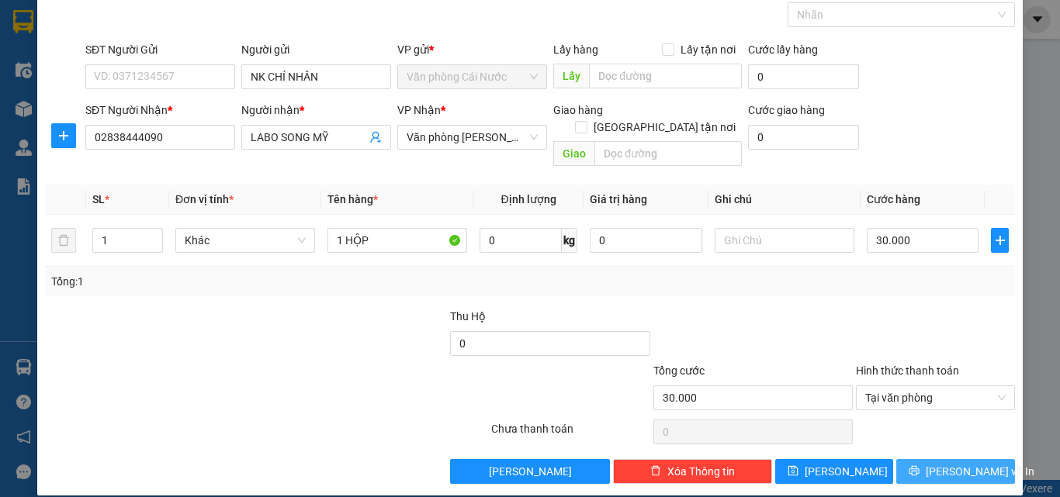
click at [929, 459] on button "[PERSON_NAME] và In" at bounding box center [955, 471] width 119 height 25
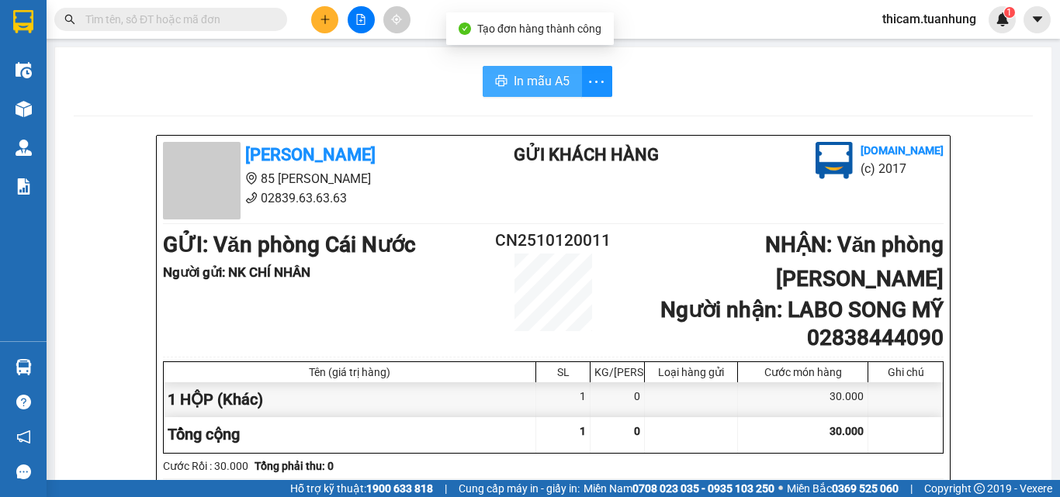
click at [542, 92] on button "In mẫu A5" at bounding box center [532, 81] width 99 height 31
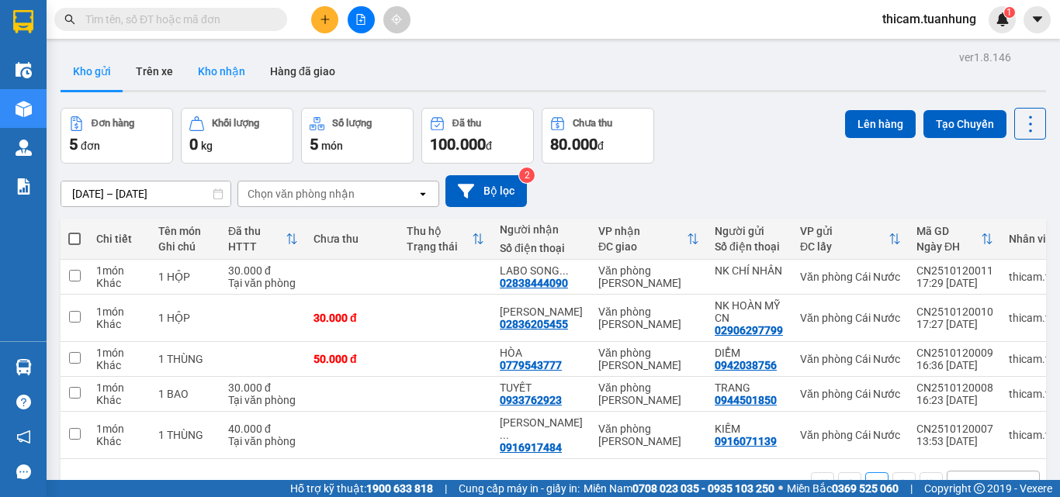
click at [214, 75] on button "Kho nhận" at bounding box center [221, 71] width 72 height 37
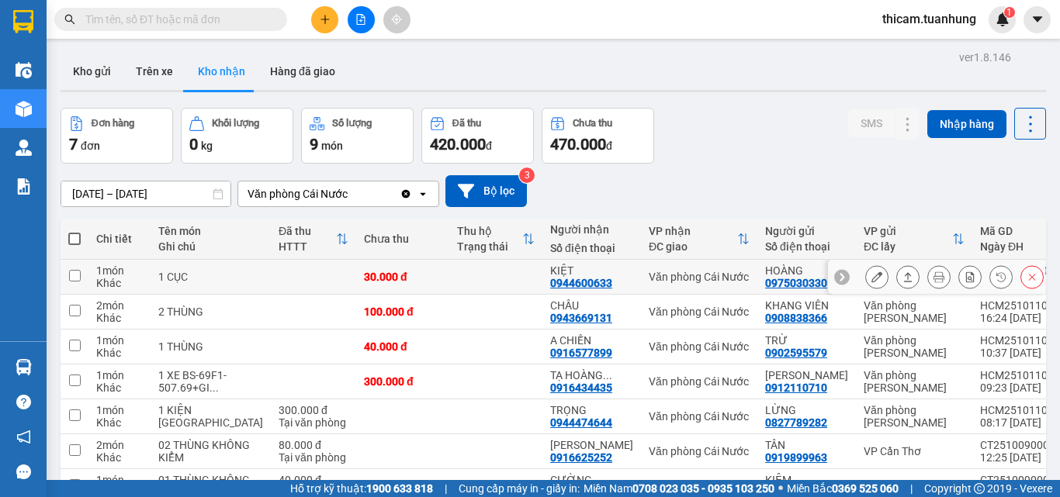
click at [903, 281] on icon at bounding box center [908, 277] width 11 height 11
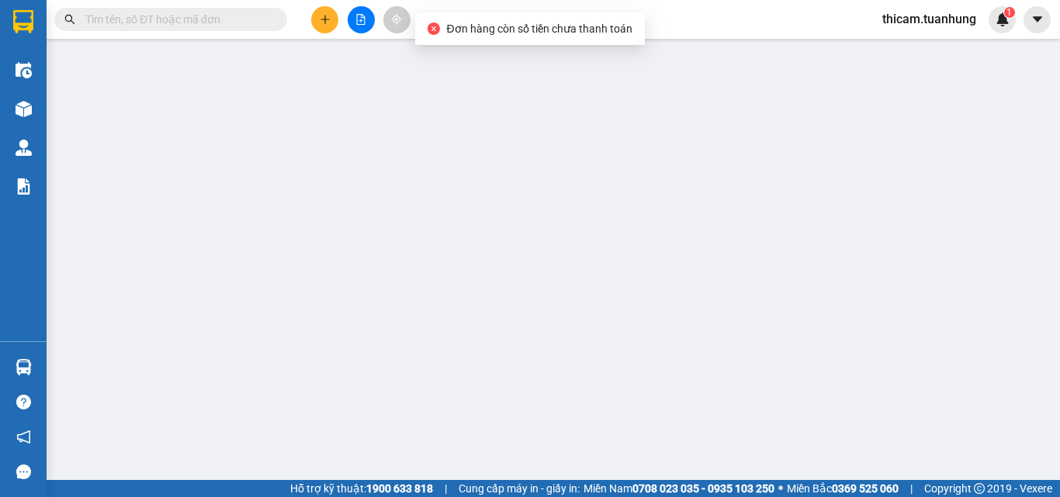
type input "0975030330"
type input "HOÀNG"
type input "0944600633"
type input "KIỆT"
type input "30.000"
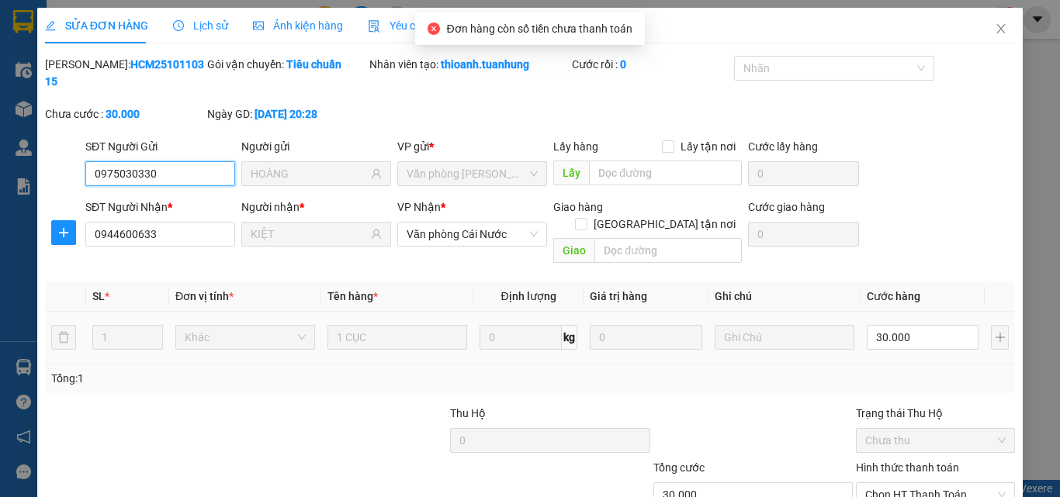
scroll to position [80, 0]
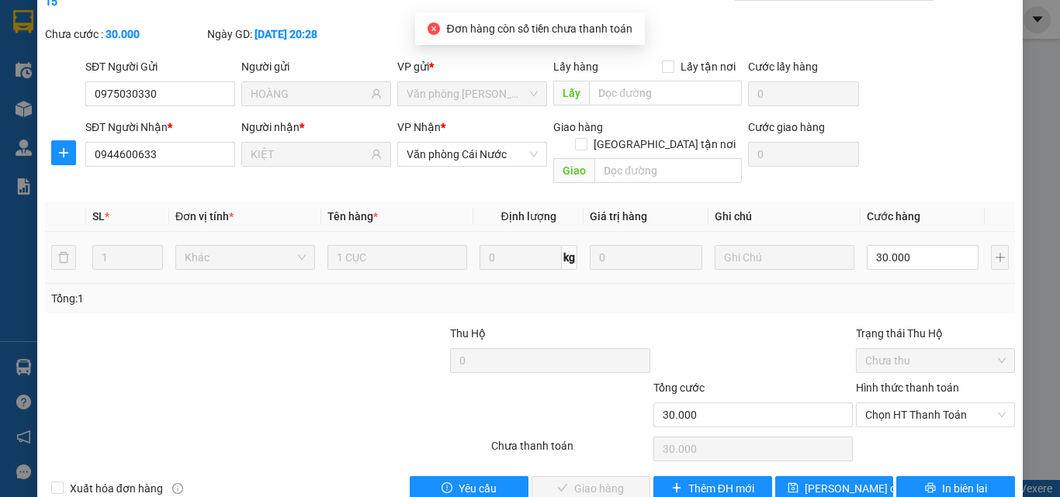
click at [915, 379] on div "Hình thức thanh toán" at bounding box center [935, 390] width 159 height 23
drag, startPoint x: 905, startPoint y: 383, endPoint x: 903, endPoint y: 426, distance: 42.7
click at [906, 404] on span "Chọn HT Thanh Toán" at bounding box center [935, 415] width 140 height 23
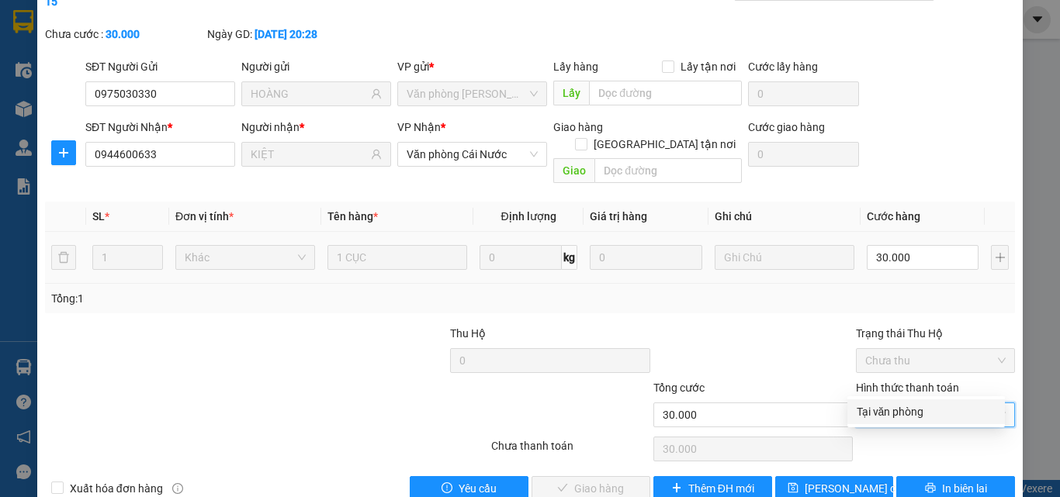
click at [899, 416] on div "Tại văn phòng" at bounding box center [926, 412] width 139 height 17
type input "0"
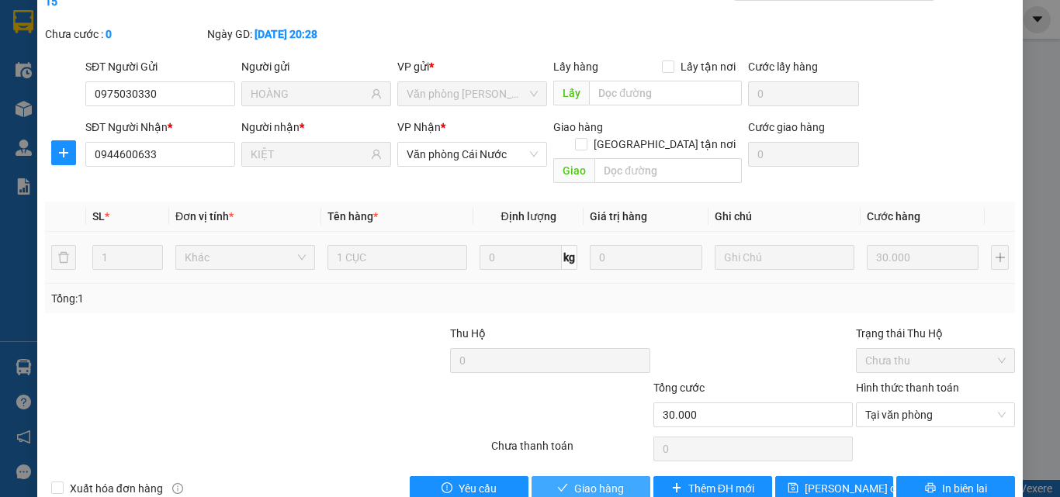
click at [581, 470] on button "Giao hàng" at bounding box center [591, 489] width 119 height 25
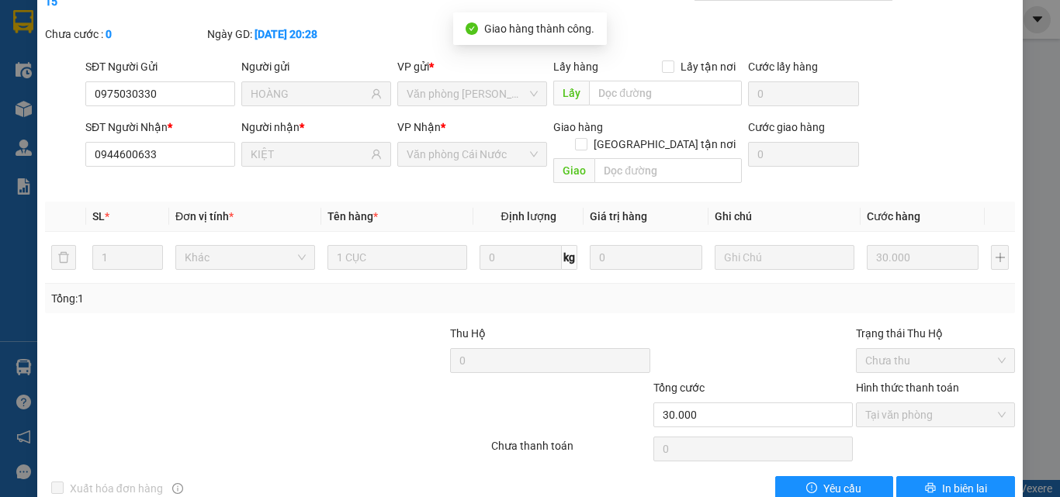
scroll to position [0, 0]
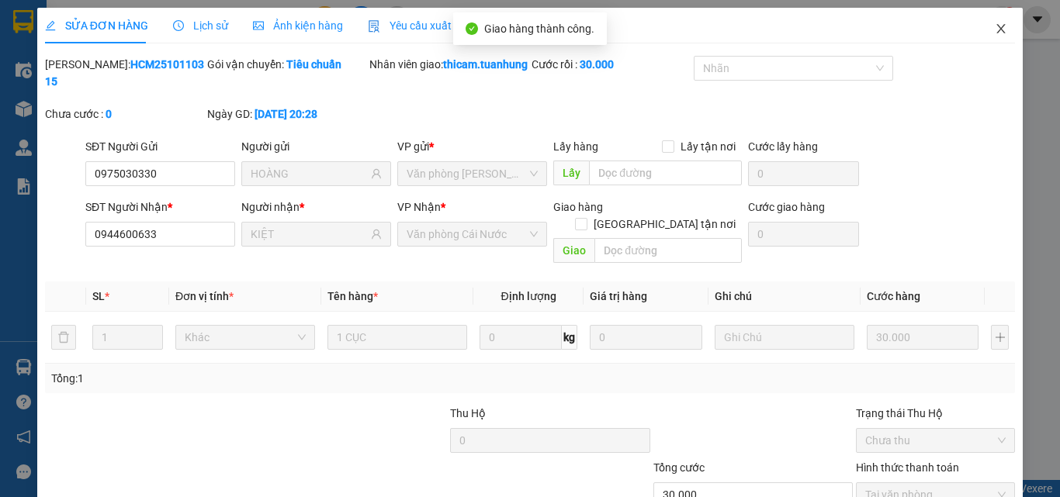
click at [995, 33] on icon "close" at bounding box center [1001, 29] width 12 height 12
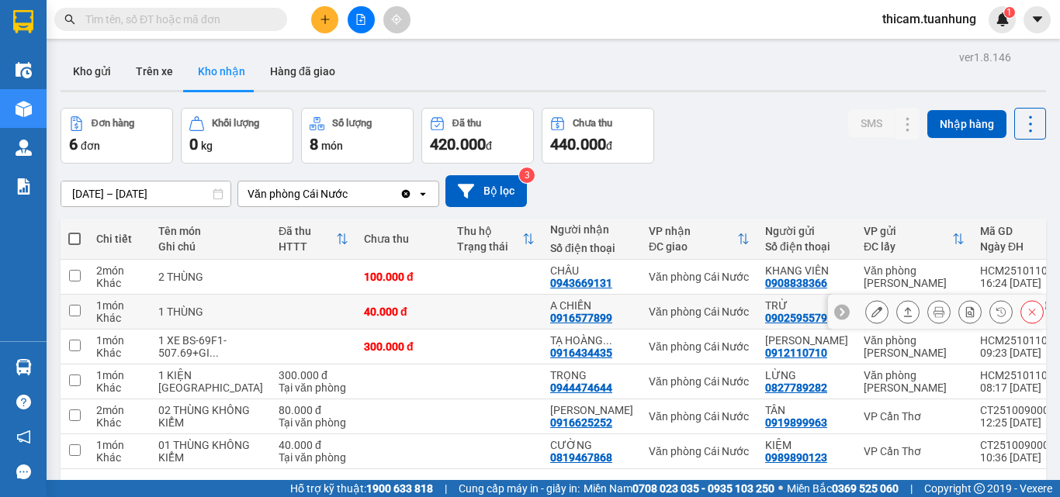
scroll to position [109, 0]
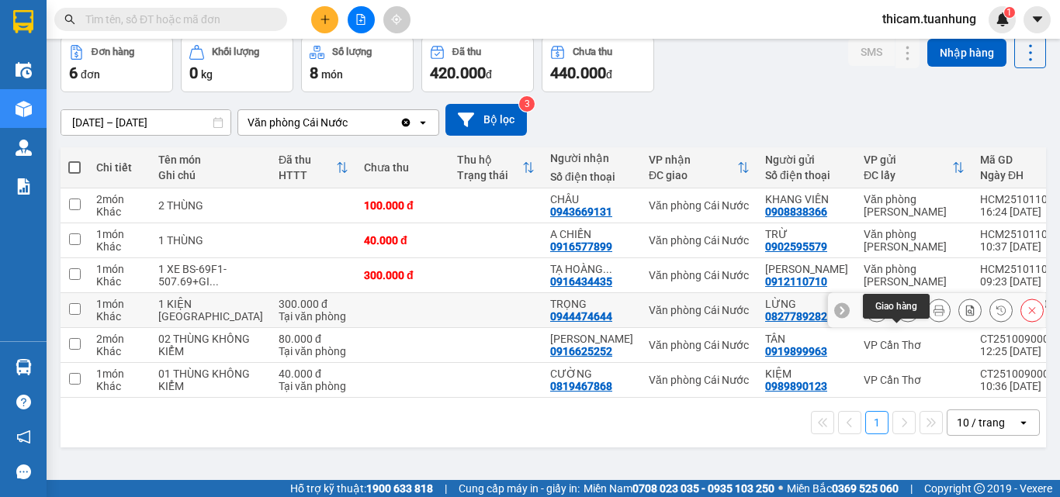
click at [903, 305] on icon at bounding box center [908, 310] width 11 height 11
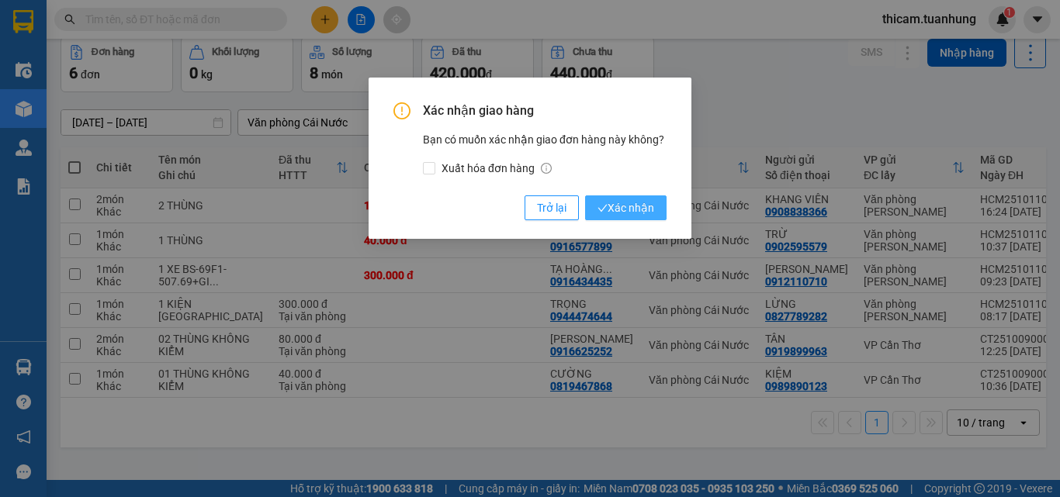
click at [635, 209] on span "Xác nhận" at bounding box center [626, 207] width 57 height 17
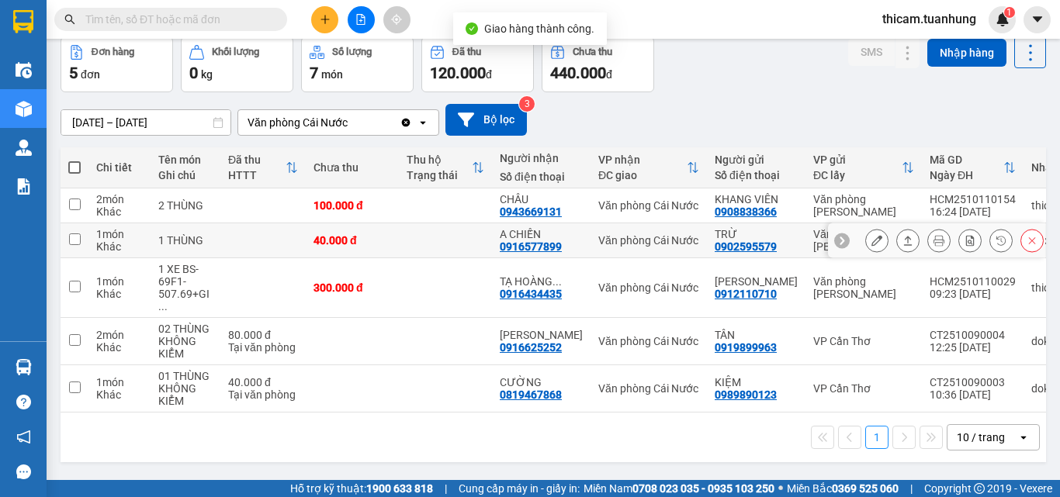
scroll to position [74, 0]
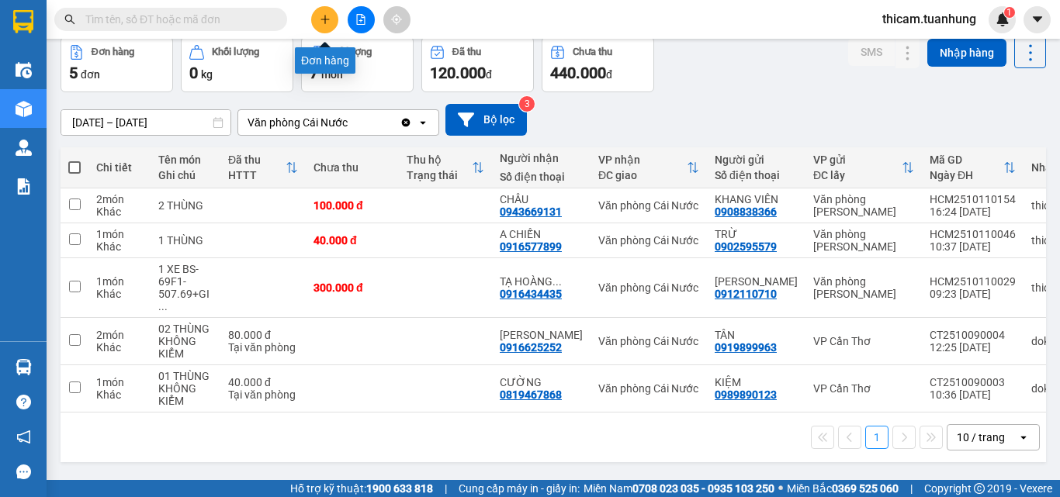
click at [321, 15] on icon "plus" at bounding box center [325, 19] width 11 height 11
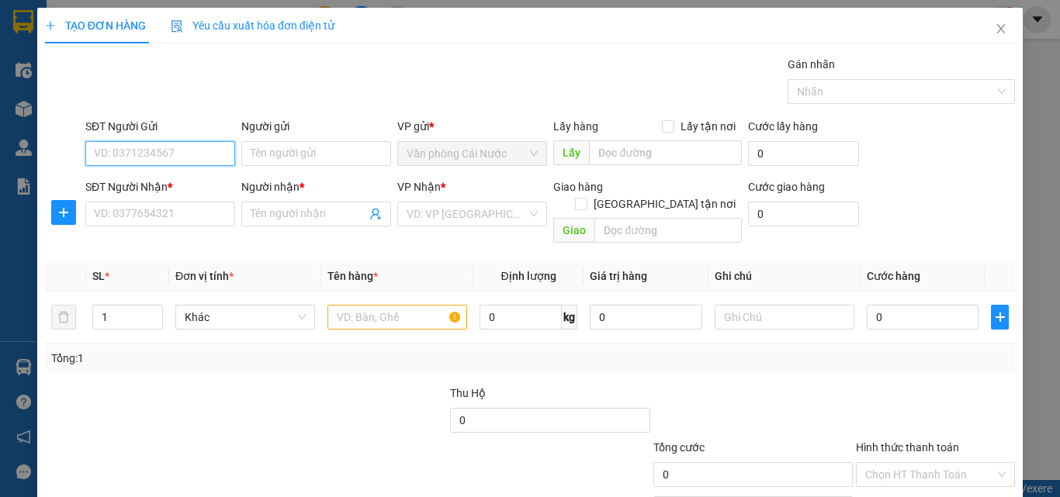
click at [226, 154] on input "SĐT Người Gửi" at bounding box center [160, 153] width 150 height 25
click at [178, 151] on input "SĐT Người Gửi" at bounding box center [160, 153] width 150 height 25
click at [140, 154] on input "09189111893" at bounding box center [160, 153] width 150 height 25
type input "0918911893"
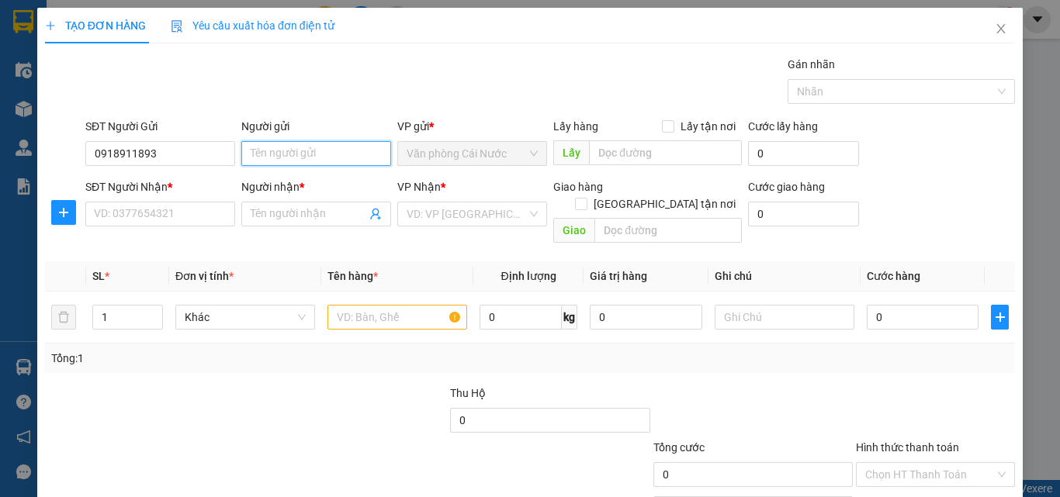
click at [300, 151] on input "Người gửi" at bounding box center [316, 153] width 150 height 25
type input "LÊ MINH LUẬN"
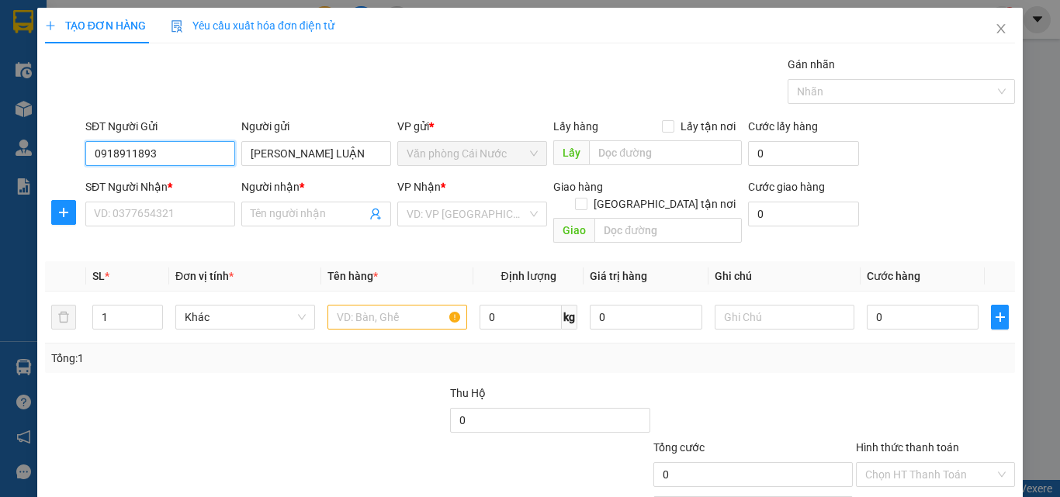
click at [153, 148] on input "0918911893" at bounding box center [160, 153] width 150 height 25
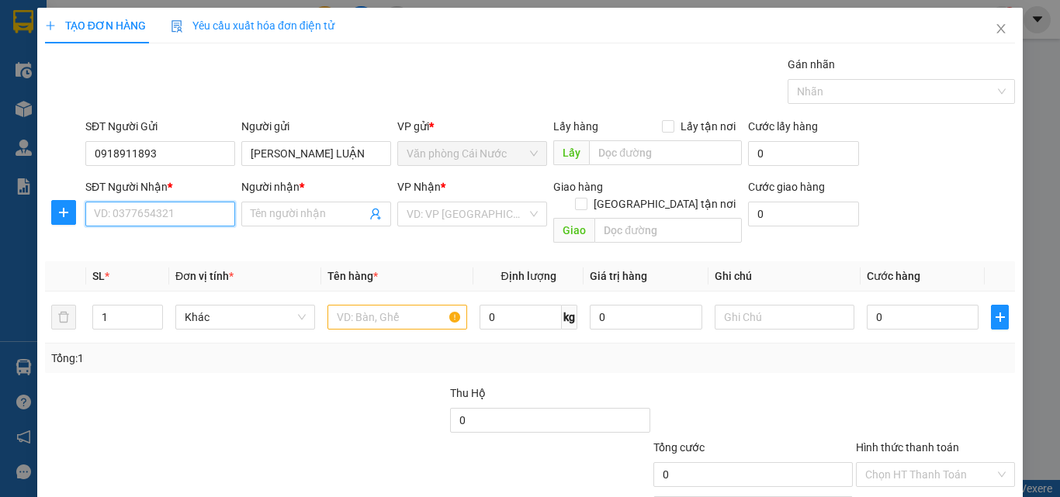
paste input "0918911893"
type input "0918911893"
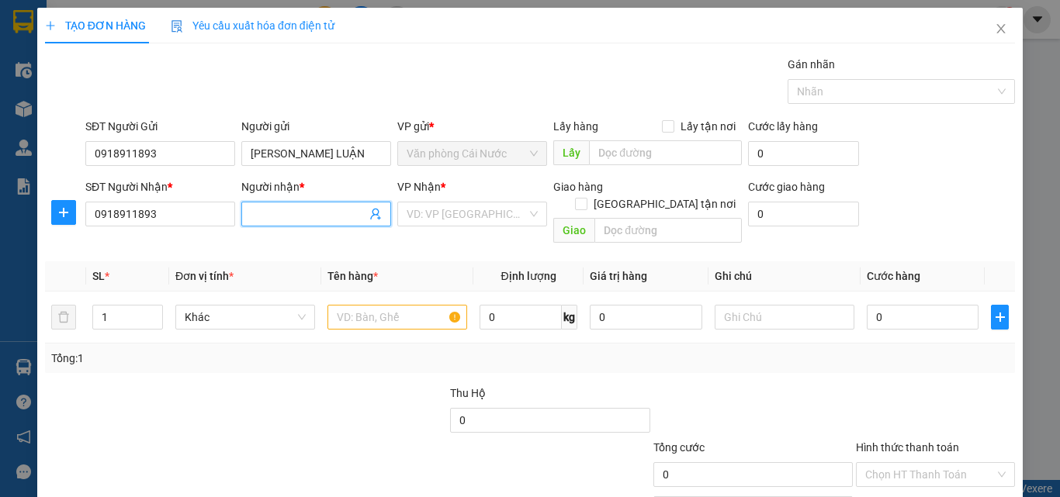
click at [287, 217] on input "Người nhận *" at bounding box center [309, 214] width 116 height 17
type input "LÊ MINH LUẬN"
click at [497, 199] on div "VP Nhận *" at bounding box center [472, 189] width 150 height 23
click at [483, 228] on div "VP Nhận * VD: VP Sài Gòn" at bounding box center [472, 205] width 150 height 54
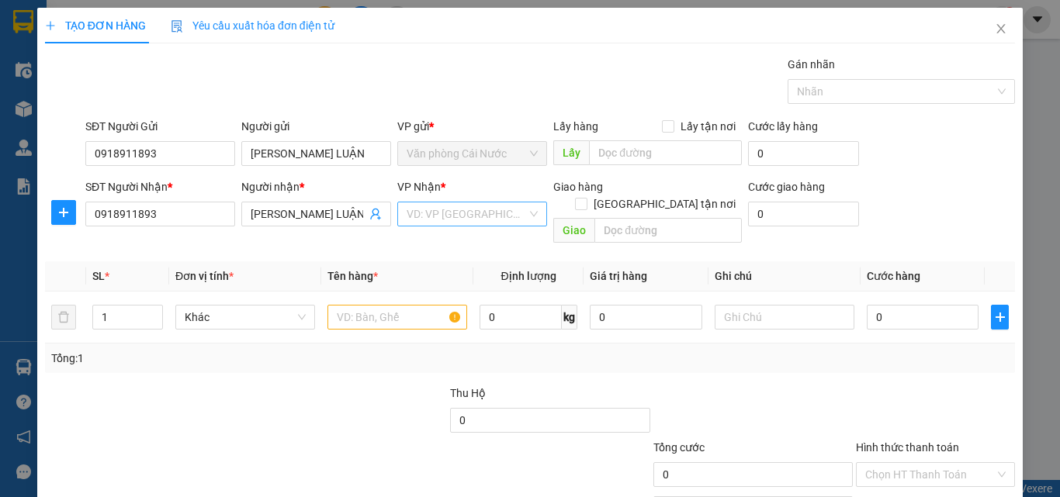
click at [473, 206] on input "search" at bounding box center [467, 214] width 120 height 23
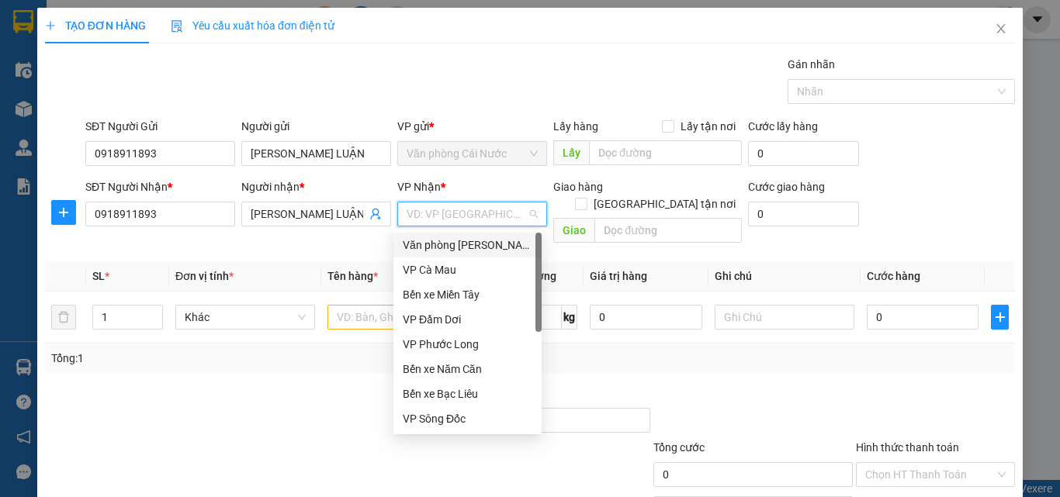
click at [472, 239] on div "Văn phòng [PERSON_NAME]" at bounding box center [468, 245] width 130 height 17
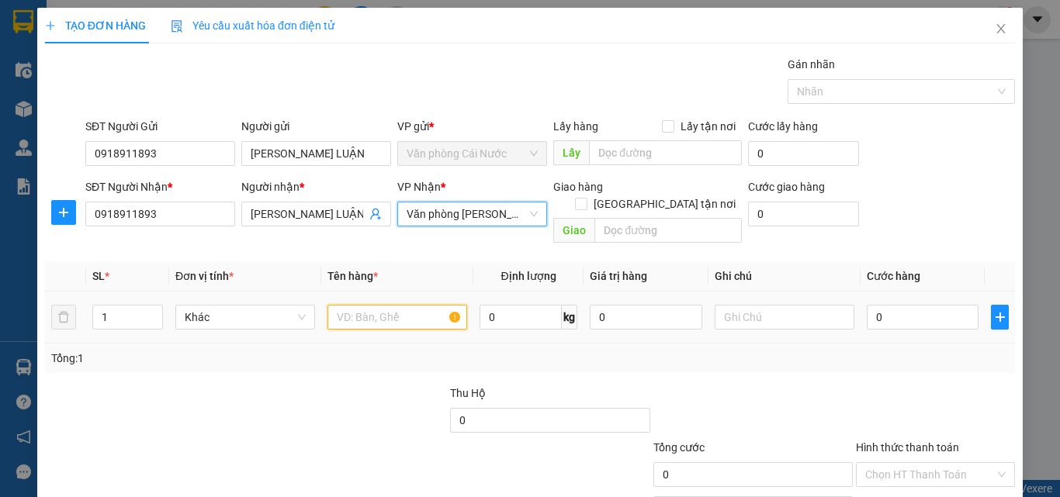
click at [362, 305] on input "text" at bounding box center [398, 317] width 140 height 25
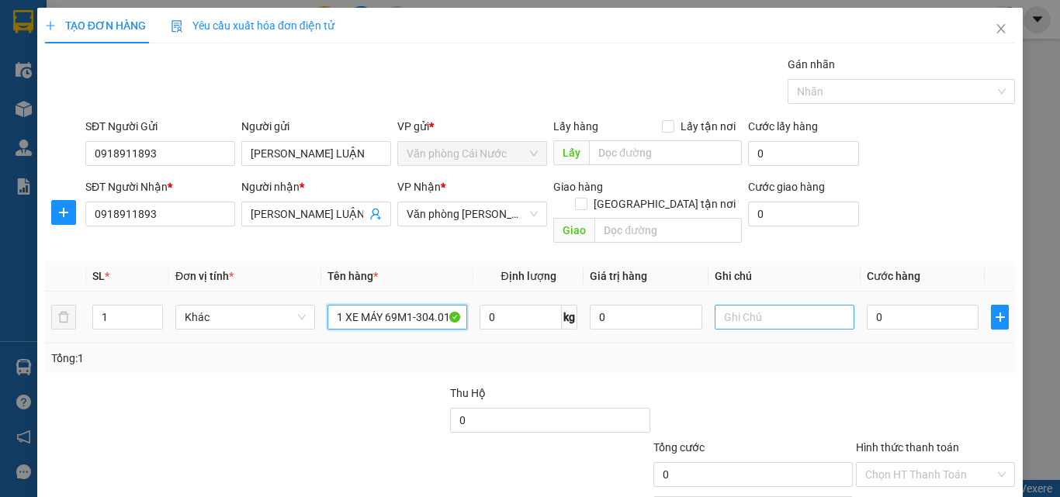
type input "1 XE MÁY 69M1-304.01"
click at [778, 305] on input "text" at bounding box center [785, 317] width 140 height 25
type input "KHÁCH THEO XE"
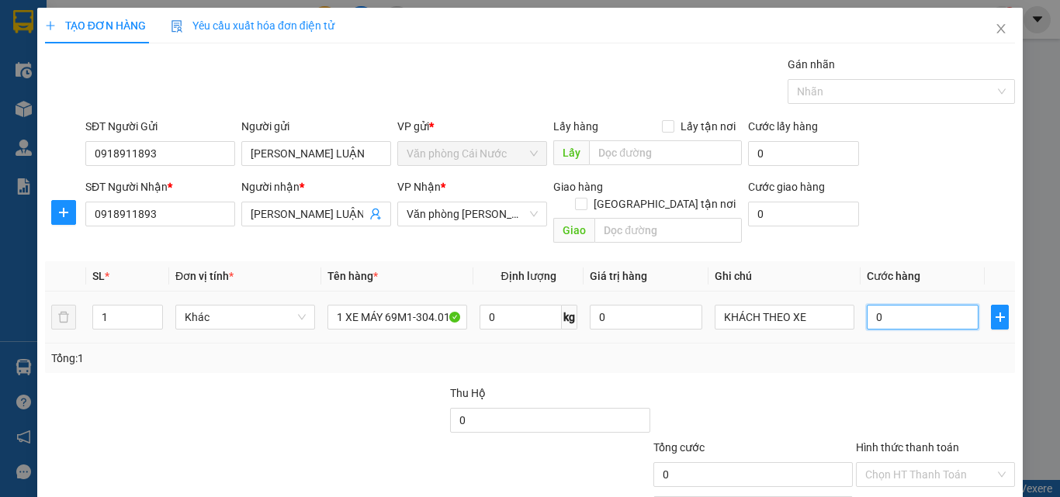
click at [911, 306] on input "0" at bounding box center [923, 317] width 112 height 25
type input "6"
type input "60"
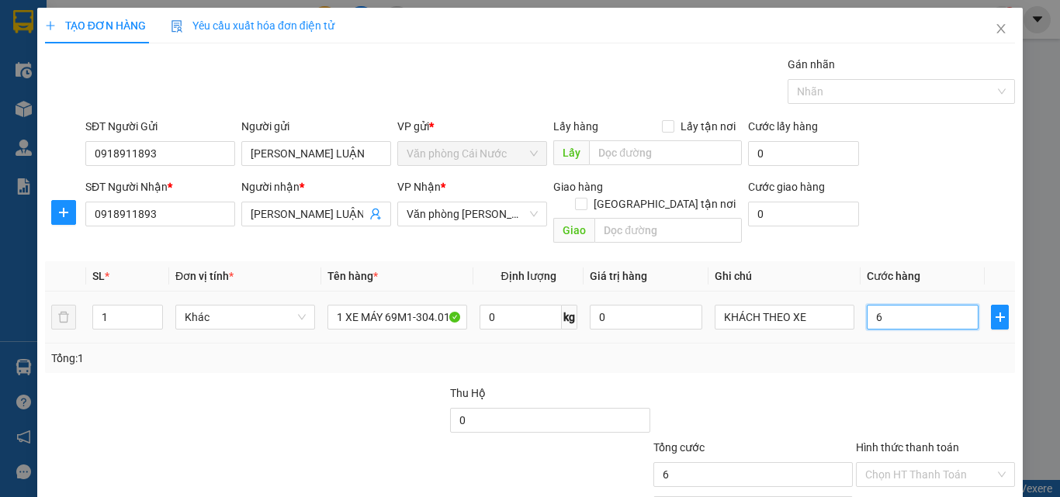
type input "60"
type input "600"
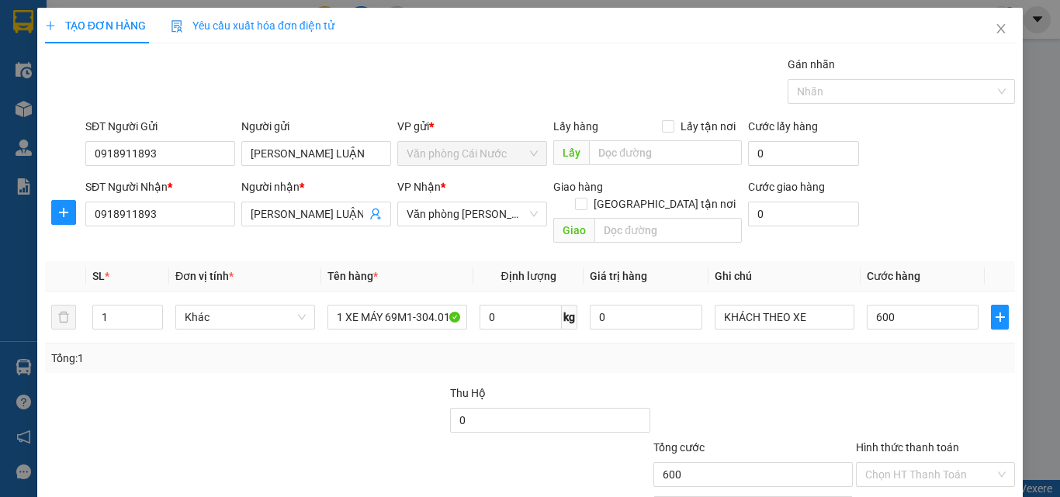
type input "600.000"
click at [901, 352] on div "Tổng: 1" at bounding box center [530, 358] width 970 height 29
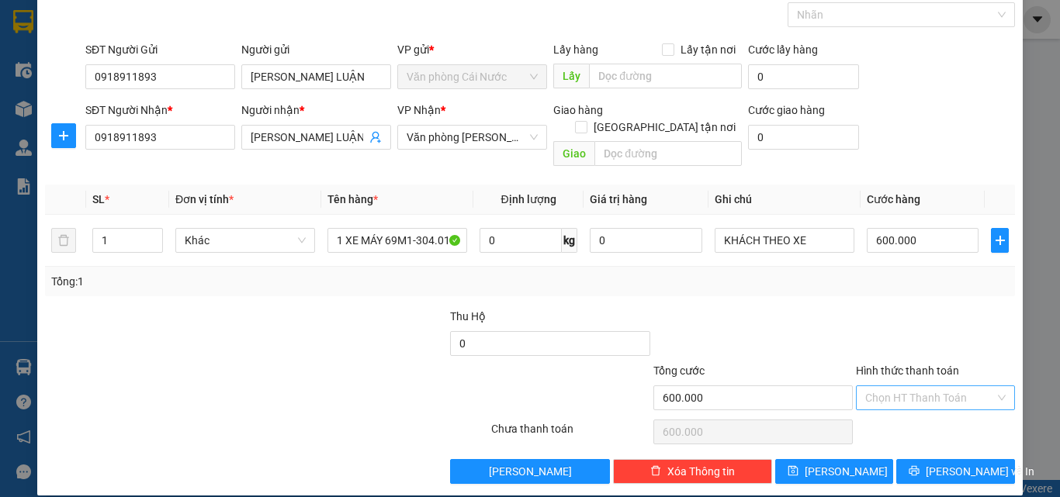
click at [911, 386] on input "Hình thức thanh toán" at bounding box center [930, 397] width 130 height 23
click at [911, 413] on div "Tại văn phòng" at bounding box center [926, 412] width 139 height 17
type input "0"
click at [944, 463] on span "[PERSON_NAME] và In" at bounding box center [980, 471] width 109 height 17
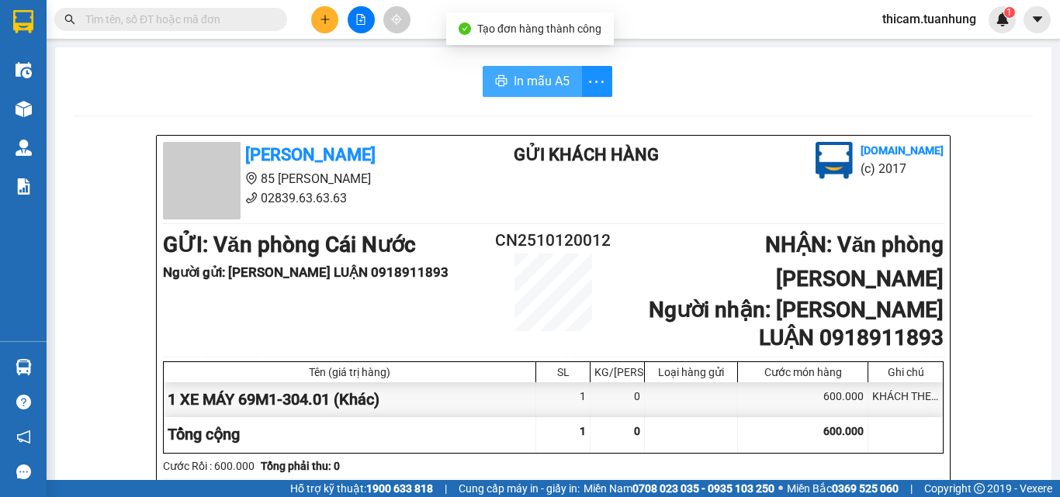
click at [555, 83] on span "In mẫu A5" at bounding box center [542, 80] width 56 height 19
